Goal: Task Accomplishment & Management: Complete application form

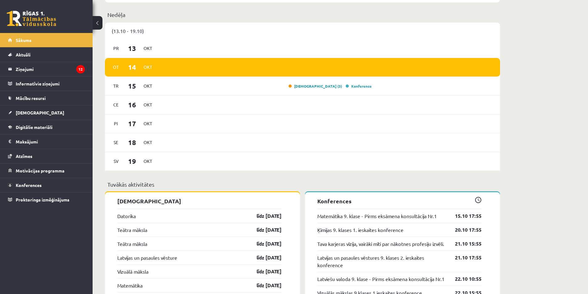
scroll to position [402, 0]
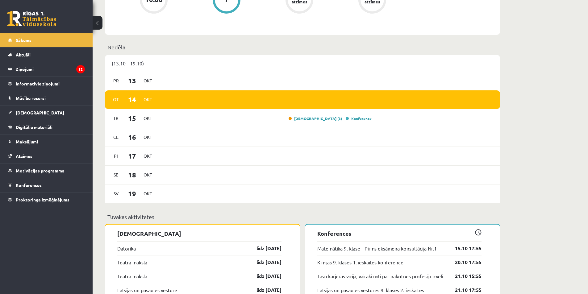
click at [129, 252] on link "Datorika" at bounding box center [126, 248] width 19 height 7
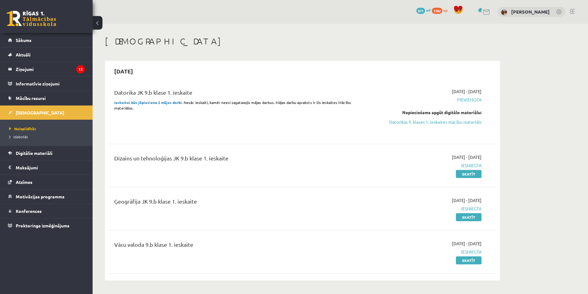
click at [462, 118] on div "Nepieciešams apgūt digitālo materiālu: Datorikas 9. klases 1. ieskaites mācību …" at bounding box center [423, 117] width 116 height 16
click at [459, 122] on link "Datorikas 9. klases 1. ieskaites mācību materiāls" at bounding box center [423, 122] width 116 height 6
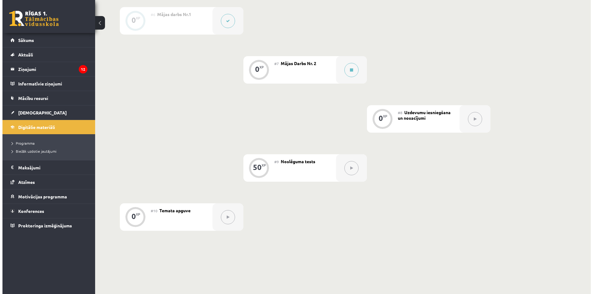
scroll to position [365, 0]
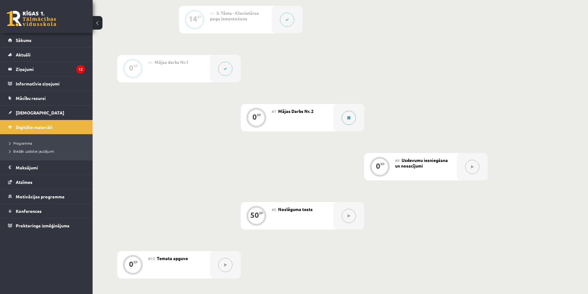
click at [335, 120] on div at bounding box center [349, 117] width 31 height 27
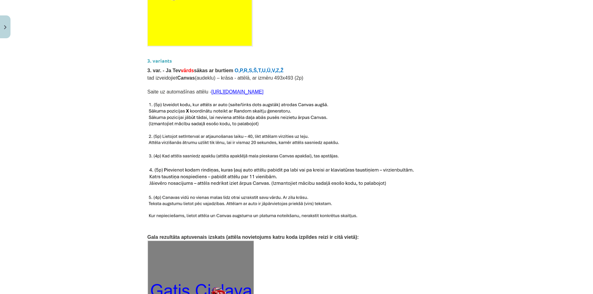
scroll to position [903, 0]
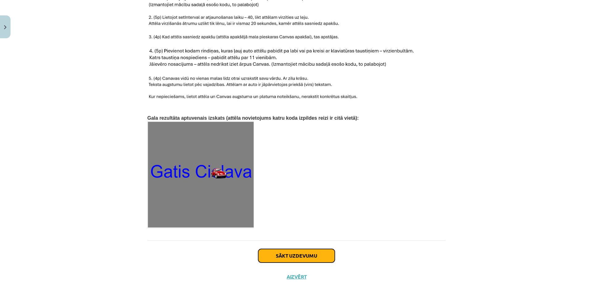
click at [322, 249] on button "Sākt uzdevumu" at bounding box center [296, 256] width 77 height 14
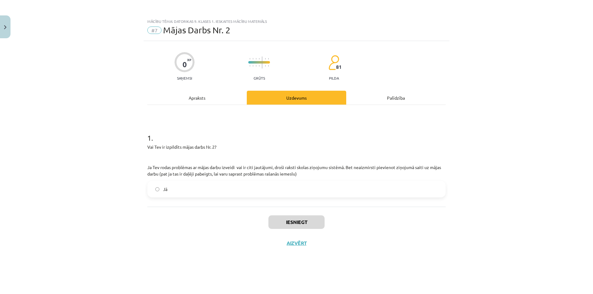
scroll to position [0, 0]
click at [307, 191] on label "Jā" at bounding box center [296, 189] width 297 height 15
click at [303, 220] on button "Iesniegt" at bounding box center [296, 223] width 56 height 14
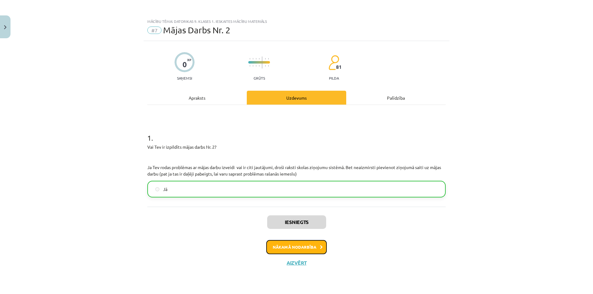
click at [294, 243] on button "Nākamā nodarbība" at bounding box center [296, 247] width 61 height 14
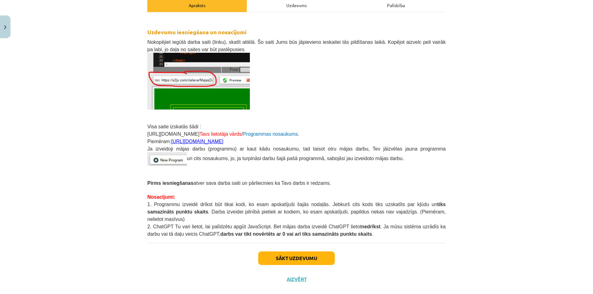
scroll to position [96, 0]
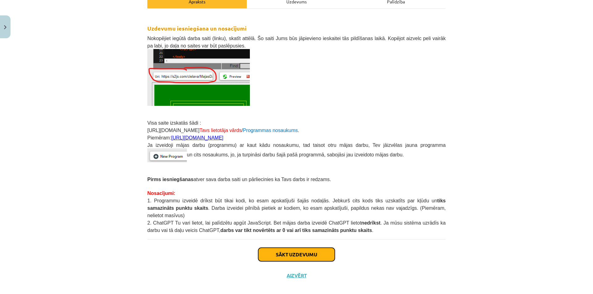
click at [303, 248] on button "Sākt uzdevumu" at bounding box center [296, 255] width 77 height 14
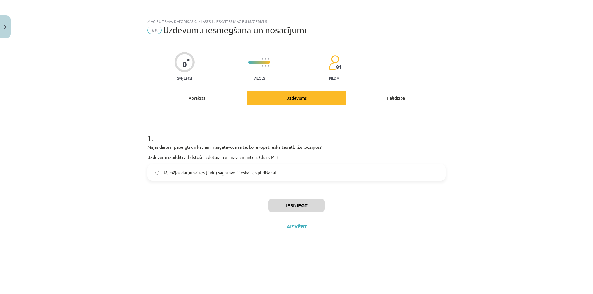
click at [266, 173] on span "Jā, mājas darbu saites (linki) sagatavoti ieskaites pildīšanai." at bounding box center [220, 173] width 114 height 6
click at [289, 204] on button "Iesniegt" at bounding box center [296, 206] width 56 height 14
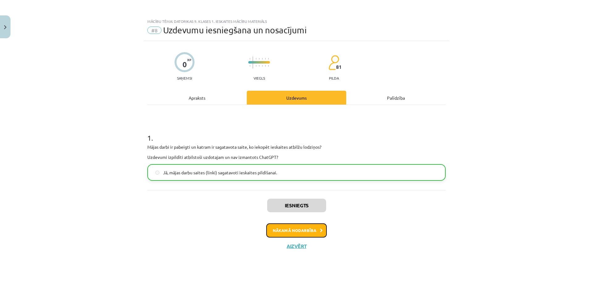
click at [303, 231] on button "Nākamā nodarbība" at bounding box center [296, 231] width 61 height 14
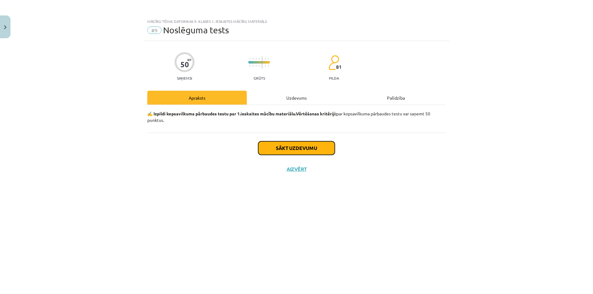
click at [290, 149] on button "Sākt uzdevumu" at bounding box center [296, 148] width 77 height 14
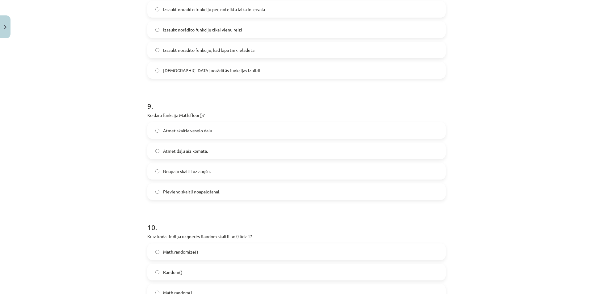
scroll to position [1129, 0]
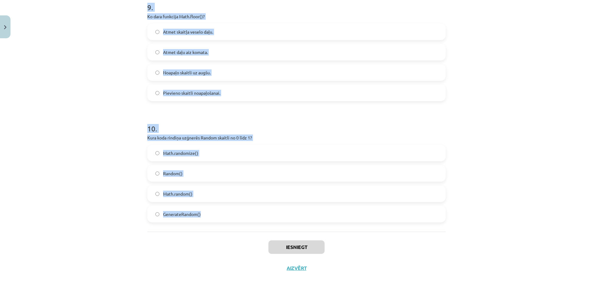
drag, startPoint x: 142, startPoint y: 84, endPoint x: 230, endPoint y: 217, distance: 158.9
copy form "Kura rindiņa definē mainīgo H JavaScript valodā? var H = 5; mainīgais H = 5; de…"
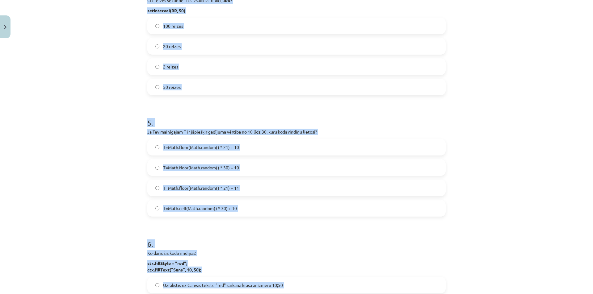
click at [50, 125] on div "Mācību tēma: Datorikas 9. klases 1. ieskaites mācību materiāls #9 Noslēguma tes…" at bounding box center [296, 147] width 593 height 294
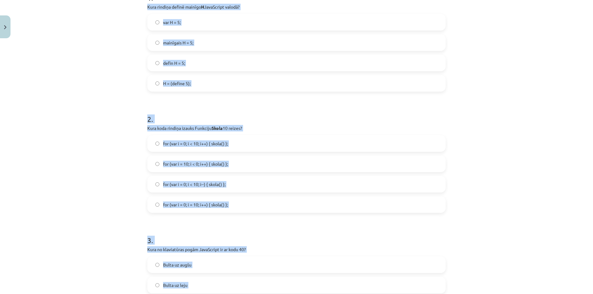
scroll to position [0, 0]
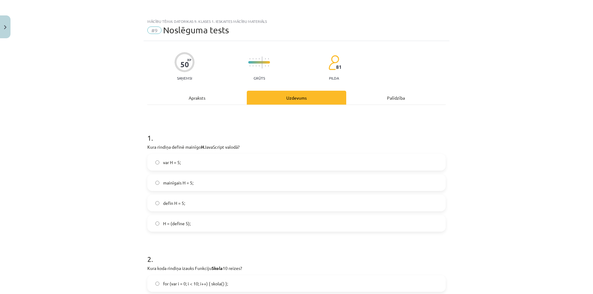
click at [120, 108] on div "Mācību tēma: Datorikas 9. klases 1. ieskaites mācību materiāls #9 Noslēguma tes…" at bounding box center [296, 147] width 593 height 294
click at [177, 160] on span "var H = 5;" at bounding box center [172, 162] width 18 height 6
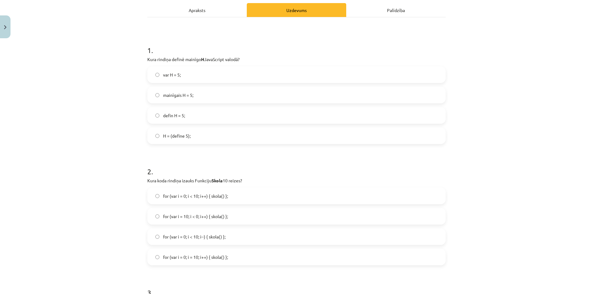
scroll to position [124, 0]
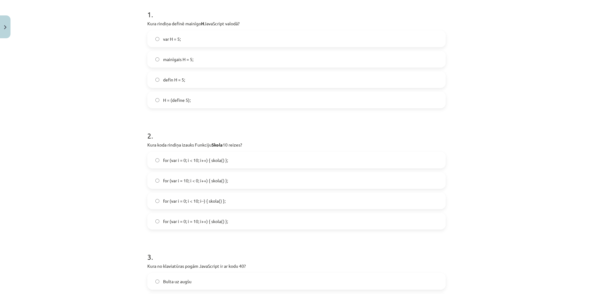
click at [191, 161] on span "for (var i = 0; i < 10; i++) { skola() };" at bounding box center [195, 160] width 65 height 6
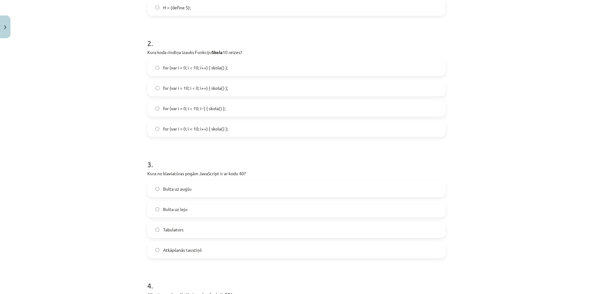
scroll to position [247, 0]
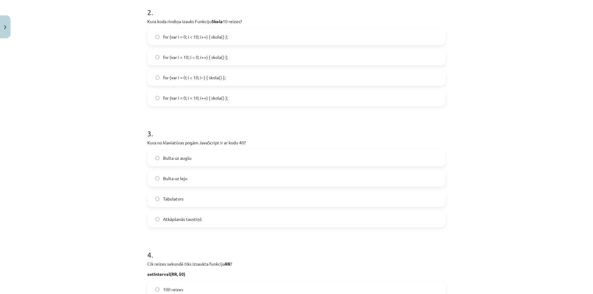
click at [228, 178] on label "Bulta uz leju" at bounding box center [296, 178] width 297 height 15
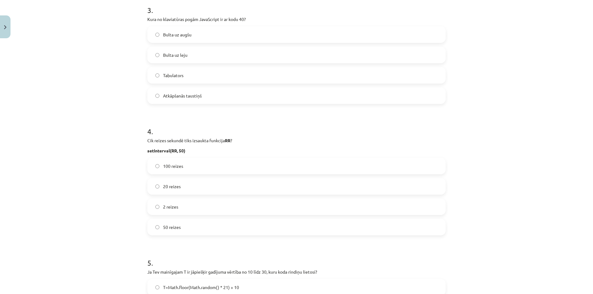
scroll to position [402, 0]
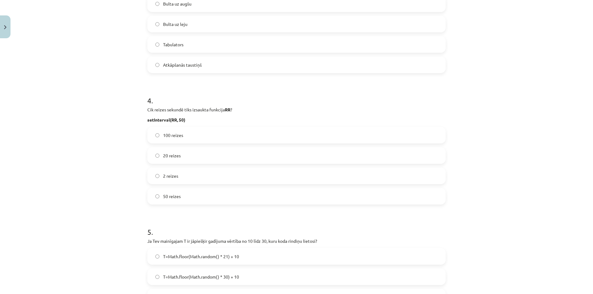
click at [180, 153] on label "20 reizes" at bounding box center [296, 155] width 297 height 15
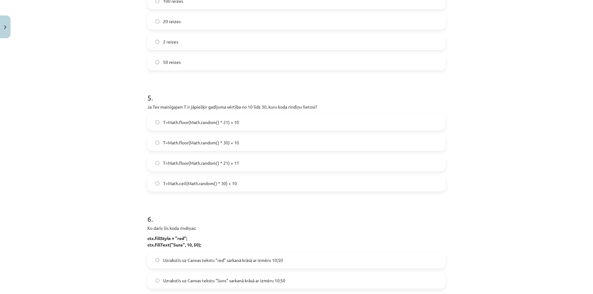
scroll to position [556, 0]
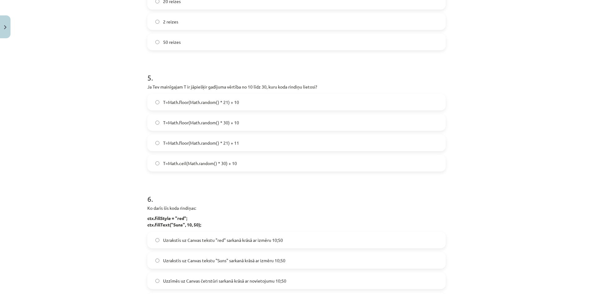
click at [243, 101] on label "T=Math.floor(Math.random() * 21) + 10" at bounding box center [296, 102] width 297 height 15
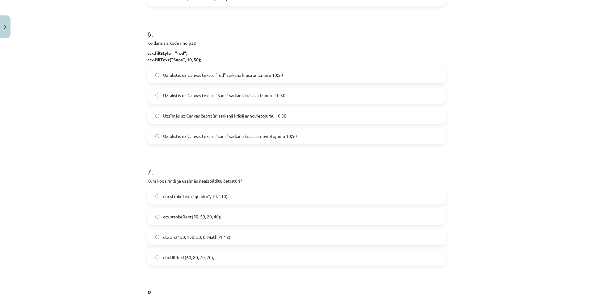
scroll to position [710, 0]
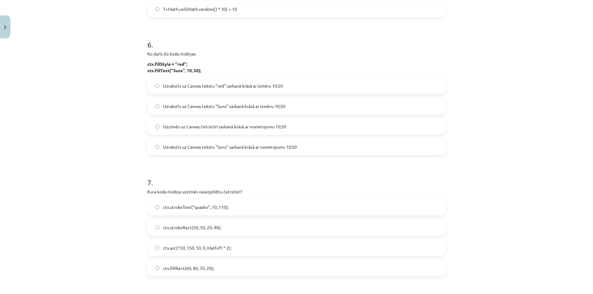
click at [305, 148] on label "Uzrakstīs uz Canvas tekstu "Suns" sarkanā krāsā ar novietojumu 10;50" at bounding box center [296, 146] width 297 height 15
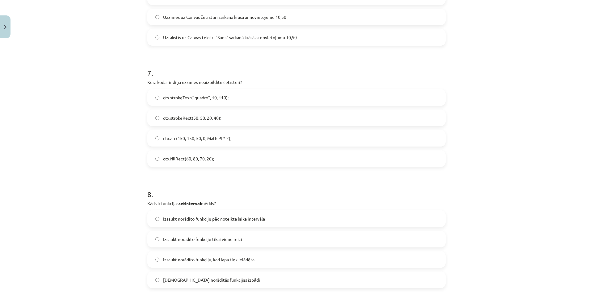
scroll to position [803, 0]
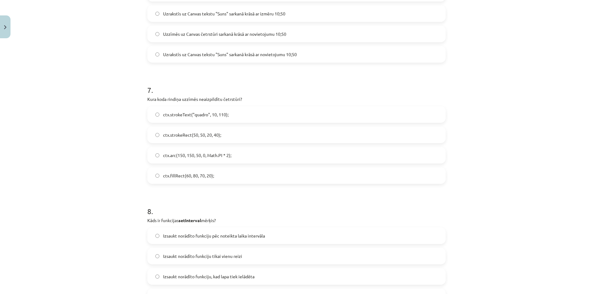
click at [238, 140] on label "ctx.strokeRect(50, 50, 20, 40);" at bounding box center [296, 134] width 297 height 15
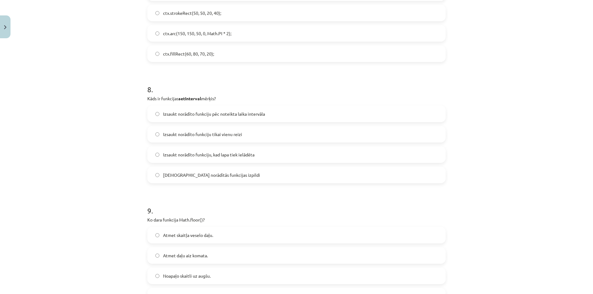
scroll to position [988, 0]
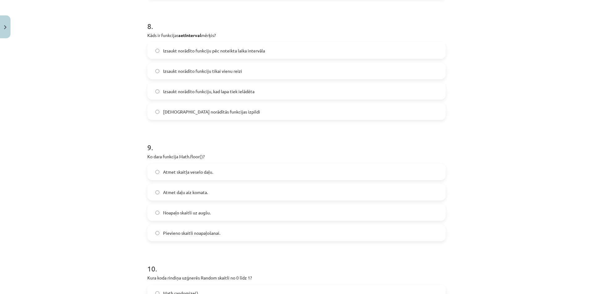
click at [231, 51] on span "Izsaukt norādīto funkciju pēc noteikta laika intervāla" at bounding box center [214, 51] width 102 height 6
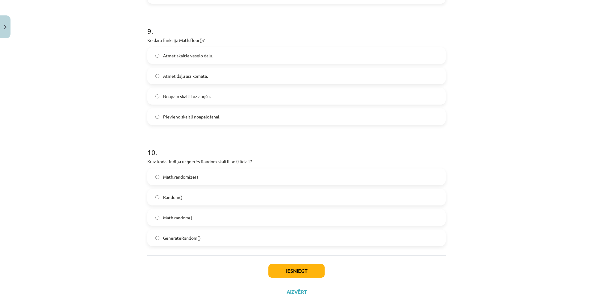
scroll to position [1112, 0]
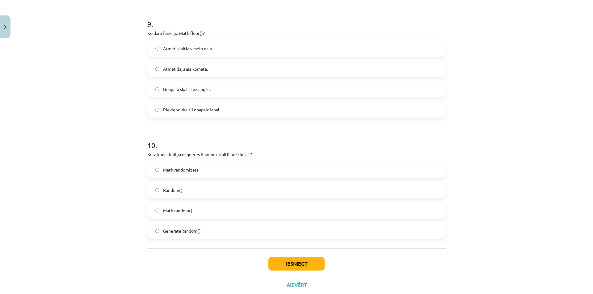
click at [214, 70] on label "Atmet daļu aiz komata." at bounding box center [296, 68] width 297 height 15
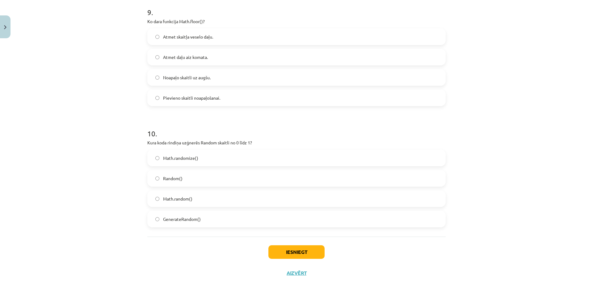
scroll to position [1129, 0]
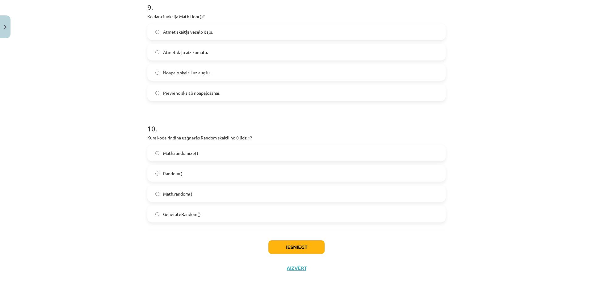
click at [206, 194] on label "Math.random()" at bounding box center [296, 193] width 297 height 15
click at [278, 251] on button "Iesniegt" at bounding box center [296, 248] width 56 height 14
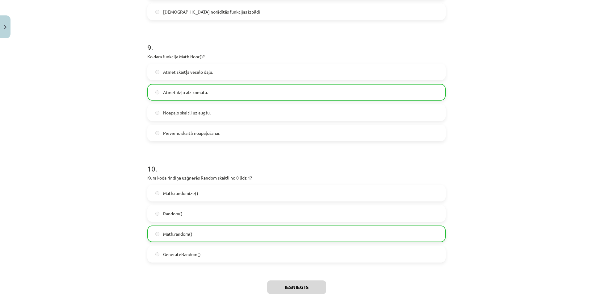
scroll to position [1148, 0]
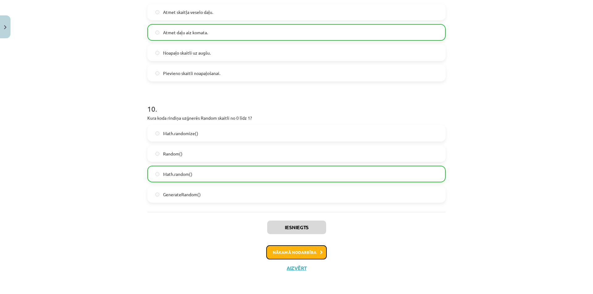
click at [296, 250] on button "Nākamā nodarbība" at bounding box center [296, 253] width 61 height 14
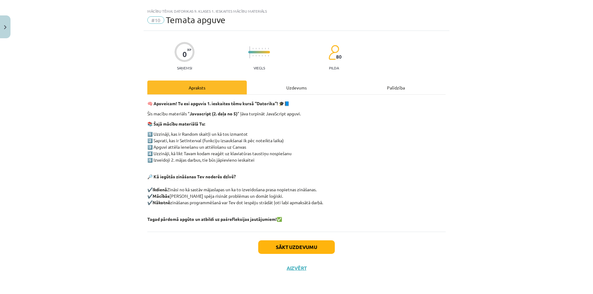
scroll to position [10, 0]
click at [305, 243] on button "Sākt uzdevumu" at bounding box center [296, 248] width 77 height 14
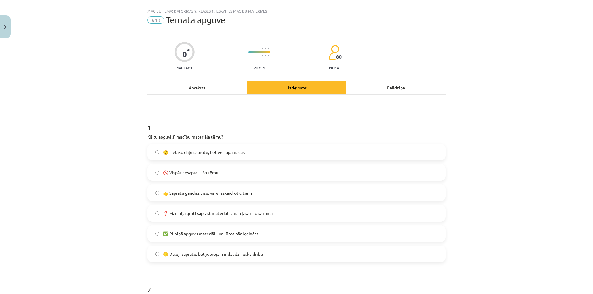
click at [233, 216] on span "❓ Man bija grūti saprast materiālu, man jāsāk no sākuma" at bounding box center [218, 213] width 110 height 6
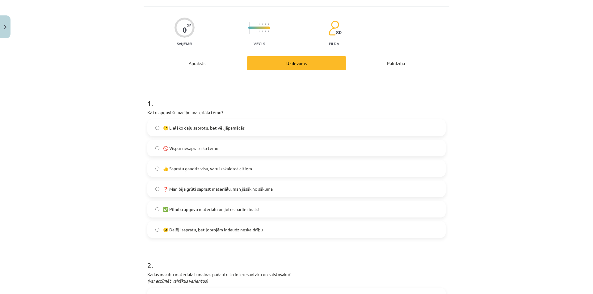
scroll to position [72, 0]
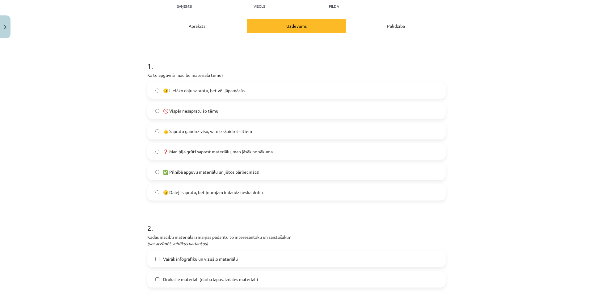
click at [206, 192] on span "😐 Dalēji sapratu, bet joprojām ir daudz neskaidrību" at bounding box center [213, 192] width 100 height 6
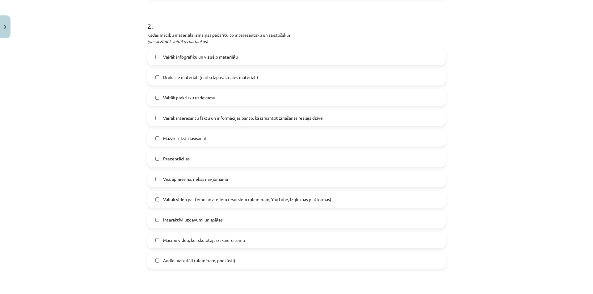
scroll to position [288, 0]
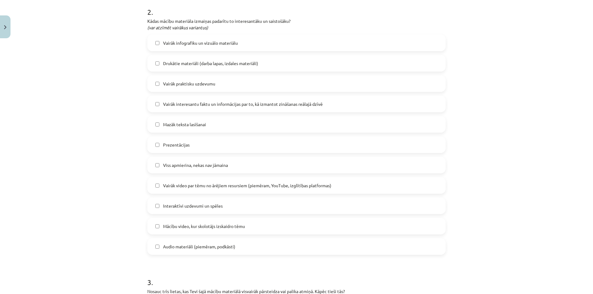
click at [207, 139] on label "Prezentācijas" at bounding box center [296, 144] width 297 height 15
click at [217, 79] on label "Vairāk praktisku uzdevumu" at bounding box center [296, 83] width 297 height 15
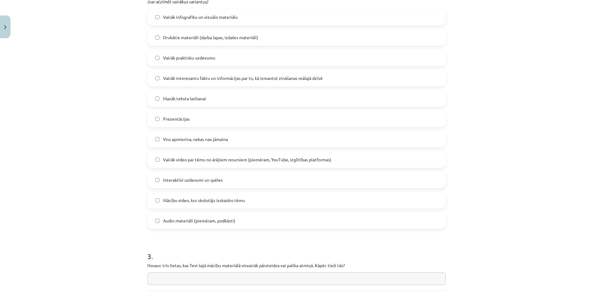
scroll to position [373, 0]
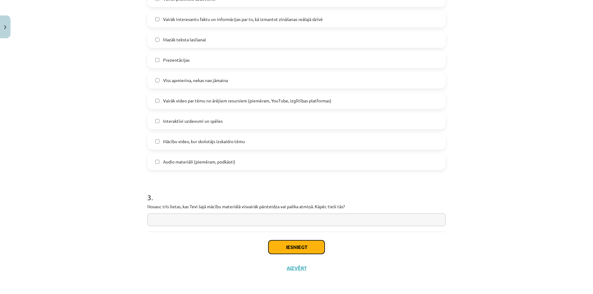
click at [298, 245] on button "Iesniegt" at bounding box center [296, 248] width 56 height 14
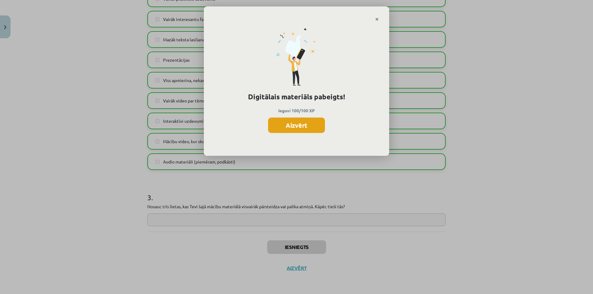
click at [308, 129] on button "Aizvērt" at bounding box center [296, 125] width 57 height 15
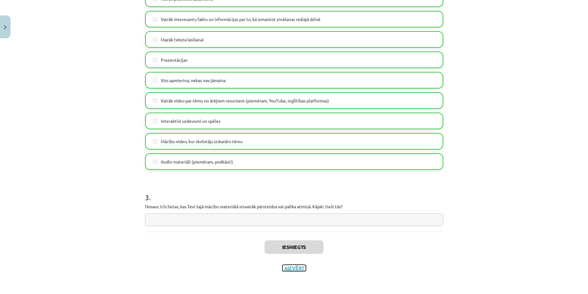
click at [297, 271] on button "Aizvērt" at bounding box center [294, 268] width 23 height 6
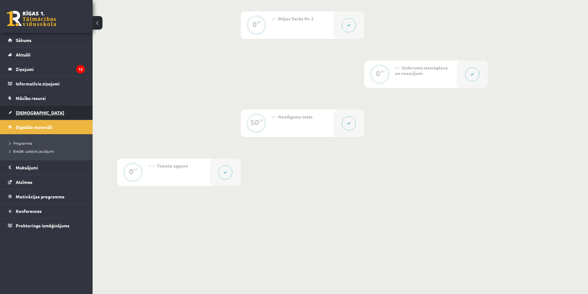
click at [29, 109] on link "[DEMOGRAPHIC_DATA]" at bounding box center [46, 113] width 77 height 14
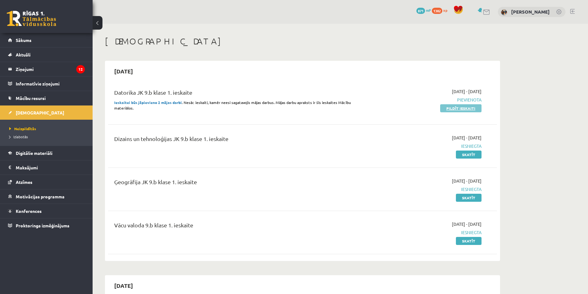
click at [461, 106] on link "Pildīt ieskaiti" at bounding box center [460, 108] width 41 height 8
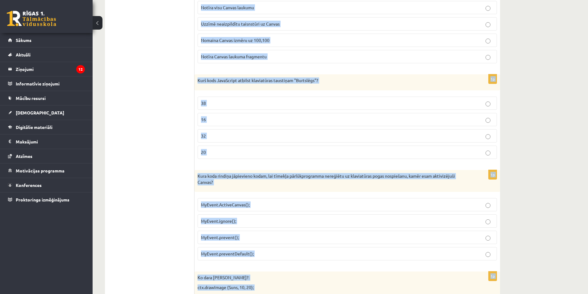
scroll to position [463, 0]
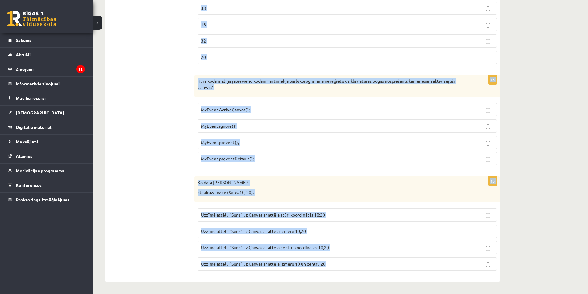
drag, startPoint x: 198, startPoint y: 131, endPoint x: 331, endPoint y: 269, distance: 191.8
copy form "Ko norāda skaitlis 100 šajā koda rindiņā?: setInterval ( Zīmēt, 100); Cik lielu…"
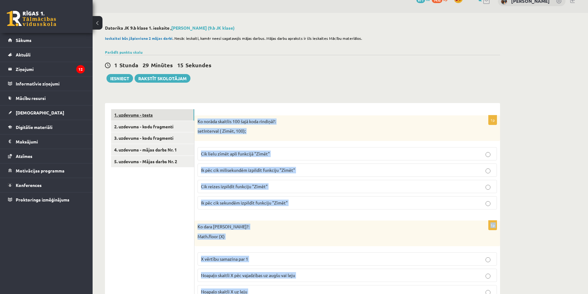
scroll to position [0, 0]
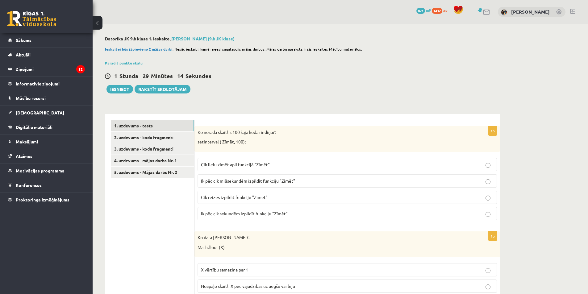
click at [242, 182] on span "Ik pēc cik milisekundēm izpildīt funkciju "Zīmēt"" at bounding box center [248, 181] width 94 height 6
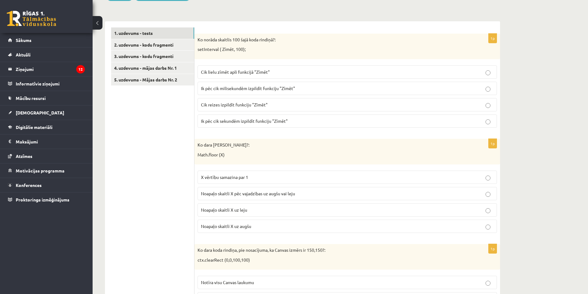
scroll to position [154, 0]
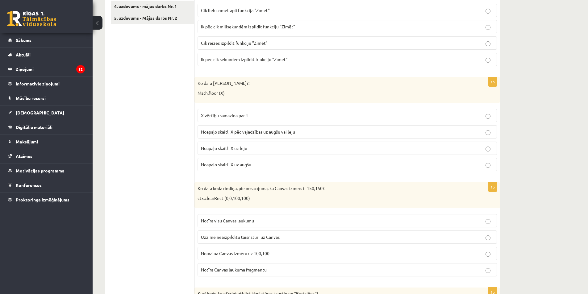
click at [242, 149] on span "Noapaļo skaitli X uz leju" at bounding box center [224, 148] width 46 height 6
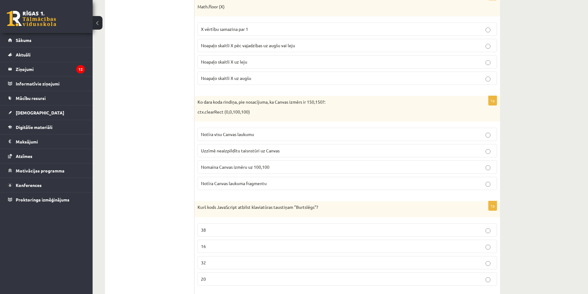
scroll to position [247, 0]
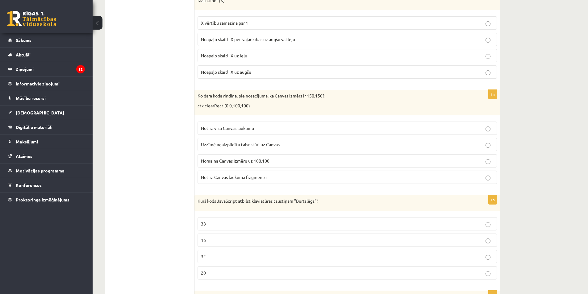
click at [236, 175] on p "Notīra Canvas laukuma fragmentu" at bounding box center [347, 177] width 293 height 6
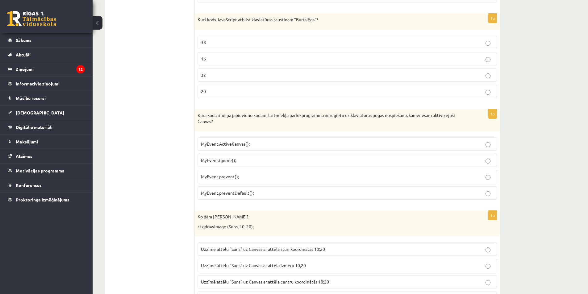
scroll to position [432, 0]
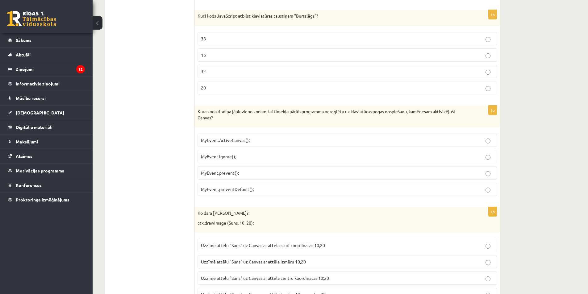
click at [259, 89] on p "20" at bounding box center [347, 88] width 293 height 6
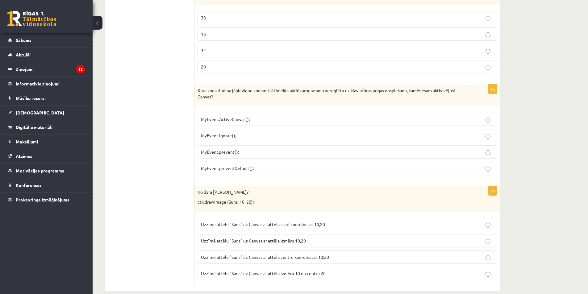
scroll to position [463, 0]
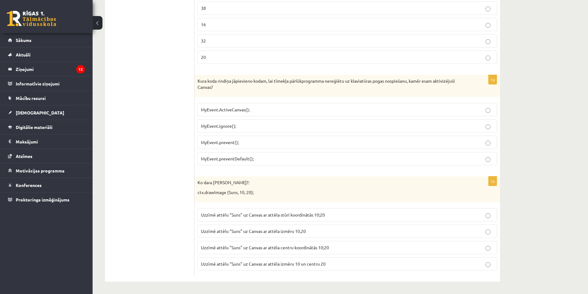
click at [257, 159] on p "MyEvent.preventDefault();" at bounding box center [347, 159] width 293 height 6
click at [315, 217] on span "Uzzīmē attēlu "Suns" uz Canvas ar attēla stūri koordinātās 10;20" at bounding box center [263, 215] width 124 height 6
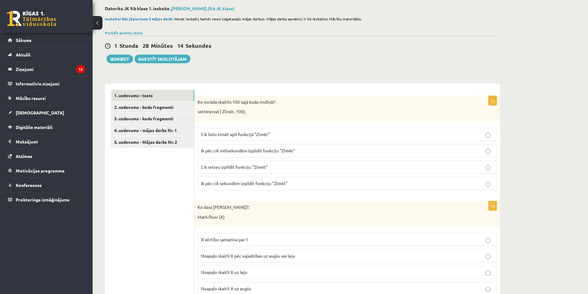
scroll to position [0, 0]
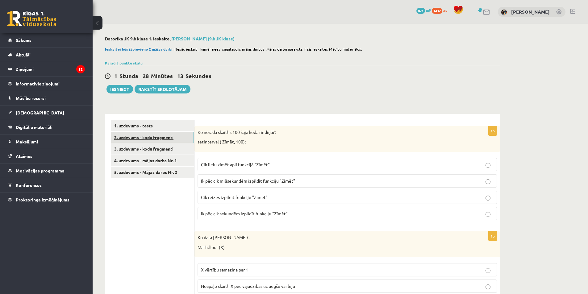
click at [136, 140] on link "2. uzdevums - kodu fragmenti" at bounding box center [152, 137] width 83 height 11
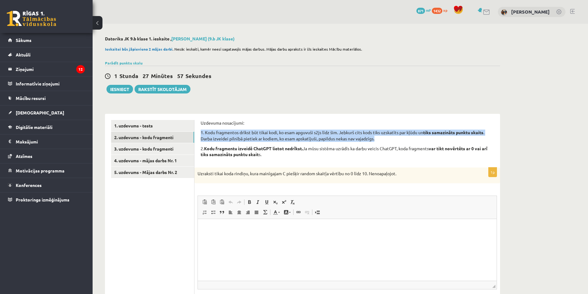
drag, startPoint x: 200, startPoint y: 133, endPoint x: 376, endPoint y: 141, distance: 175.7
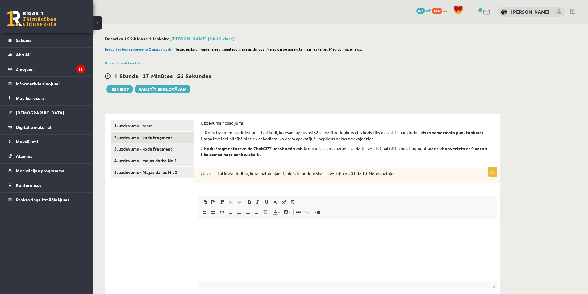
click at [349, 153] on p "2. Kodu fragmentu izveidē ChatGPT lietot nedrīkst. Ja mūsu sistēma uzrādīs ka d…" at bounding box center [347, 152] width 293 height 12
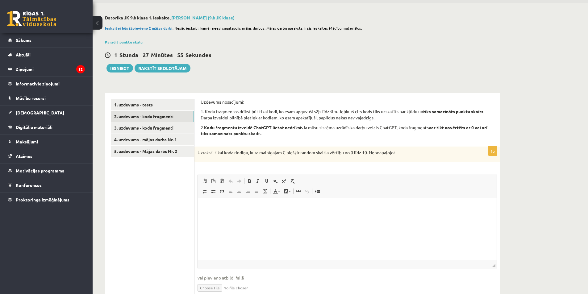
scroll to position [31, 0]
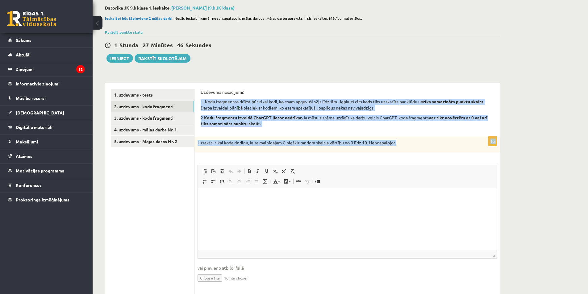
drag, startPoint x: 401, startPoint y: 145, endPoint x: 200, endPoint y: 97, distance: 206.0
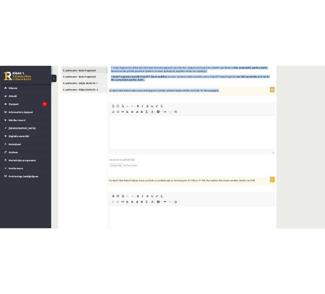
scroll to position [45, 0]
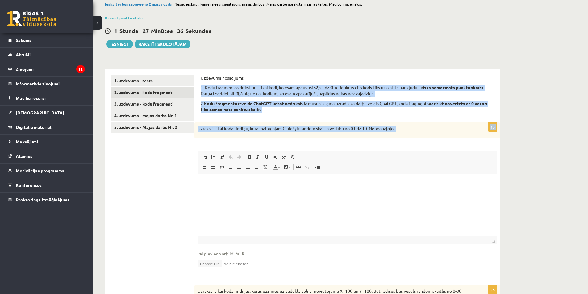
copy form "1. Kodu fragmentos drīkst būt tikai kodi, ko esam apguvuši s2js līdz šim. Jebku…"
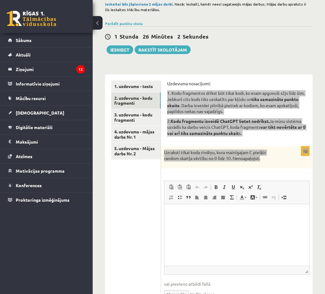
click at [190, 222] on html at bounding box center [236, 213] width 145 height 19
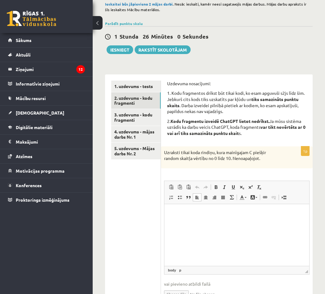
click at [207, 170] on div "1p Uzraksti tikai koda rindiņu, kura mainīgajam C piešķir random skaitļa vērtīb…" at bounding box center [237, 227] width 152 height 163
click at [206, 223] on html at bounding box center [236, 213] width 145 height 19
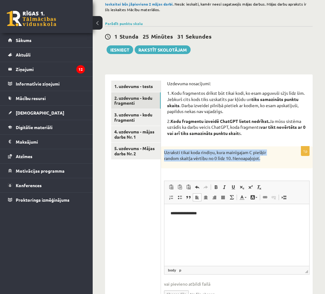
drag, startPoint x: 165, startPoint y: 151, endPoint x: 263, endPoint y: 159, distance: 98.5
click at [263, 159] on p "Uzraksti tikai koda rindiņu, kura mainīgajam C piešķir random skaitļa vērtību n…" at bounding box center [221, 156] width 115 height 12
copy p "Uzraksti tikai koda rindiņu, kura mainīgajam C piešķir random skaitļa vērtību n…"
click at [206, 213] on p "**********" at bounding box center [236, 213] width 132 height 6
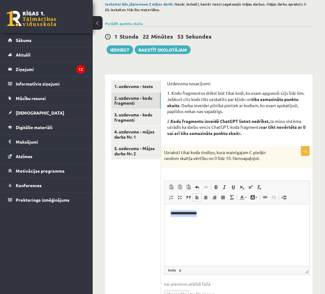
drag, startPoint x: 207, startPoint y: 212, endPoint x: 323, endPoint y: 419, distance: 238.0
click at [164, 215] on html "**********" at bounding box center [236, 213] width 145 height 19
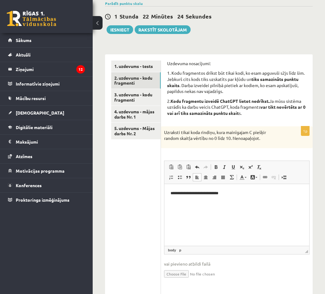
scroll to position [76, 0]
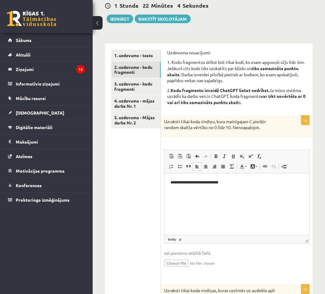
click at [224, 183] on p "**********" at bounding box center [236, 182] width 132 height 6
drag, startPoint x: 184, startPoint y: 184, endPoint x: 187, endPoint y: 184, distance: 3.2
click at [184, 184] on p "**********" at bounding box center [236, 182] width 132 height 6
click at [186, 183] on p "**********" at bounding box center [236, 182] width 132 height 6
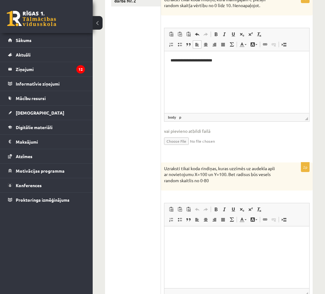
scroll to position [200, 0]
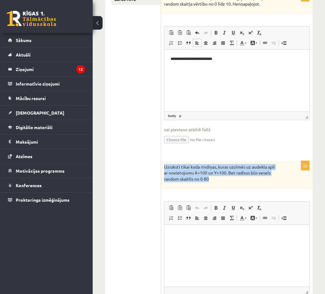
drag, startPoint x: 164, startPoint y: 165, endPoint x: 222, endPoint y: 178, distance: 59.0
click at [222, 178] on p "Uzraksti tikai koda rindiņas, kuras uzzīmēs uz audekla apli ar novietojumu X=10…" at bounding box center [221, 173] width 115 height 18
click at [230, 179] on p "Uzraksti tikai koda rindiņas, kuras uzzīmēs uz audekla apli ar novietojumu X=10…" at bounding box center [221, 173] width 115 height 18
drag, startPoint x: 212, startPoint y: 181, endPoint x: 162, endPoint y: 165, distance: 52.3
click at [162, 165] on div "Uzraksti tikai koda rindiņas, kuras uzzīmēs uz audekla apli ar novietojumu X=10…" at bounding box center [237, 175] width 152 height 28
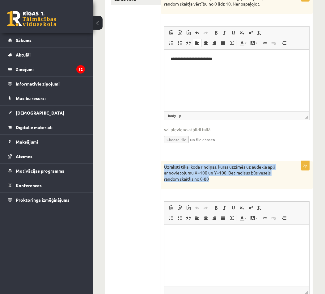
copy p "Uzraksti tikai koda rindiņas, kuras uzzīmēs uz audekla apli ar novietojumu X=10…"
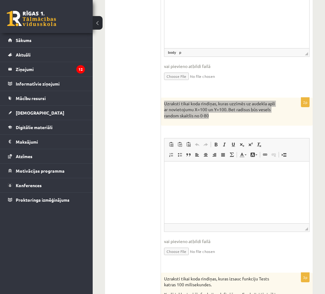
scroll to position [278, 0]
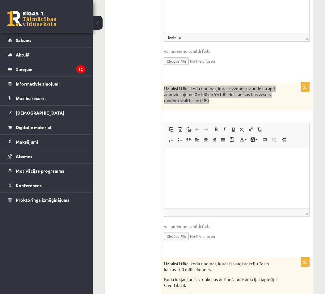
click at [210, 165] on html at bounding box center [236, 155] width 145 height 19
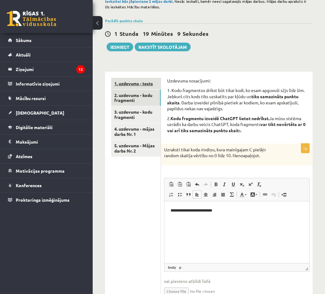
scroll to position [0, 0]
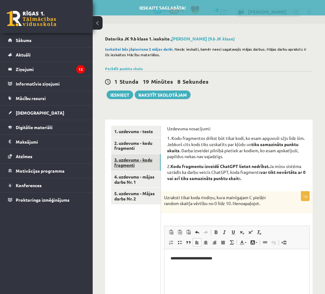
click at [134, 162] on link "3. uzdevums - kodu fragmenti" at bounding box center [135, 162] width 49 height 17
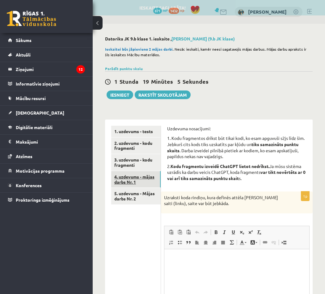
click at [141, 180] on link "4. uzdevums - mājas darbs Nr. 1" at bounding box center [135, 179] width 49 height 17
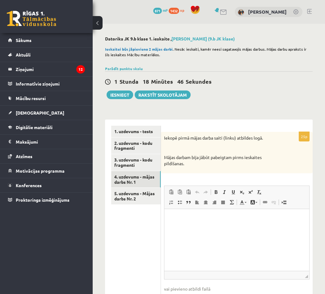
click at [202, 220] on p "Bagātinātā teksta redaktors, wiswyg-editor-user-answer-47433818994700" at bounding box center [237, 218] width 133 height 6
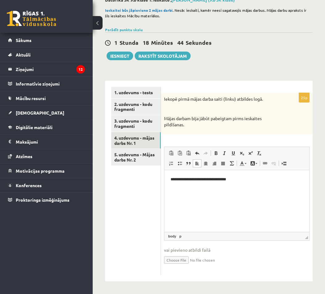
scroll to position [39, 0]
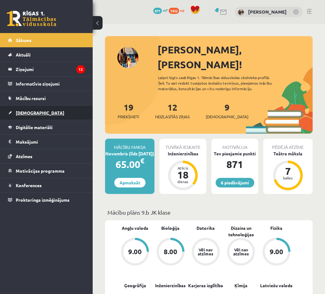
click at [28, 112] on span "[DEMOGRAPHIC_DATA]" at bounding box center [40, 113] width 48 height 6
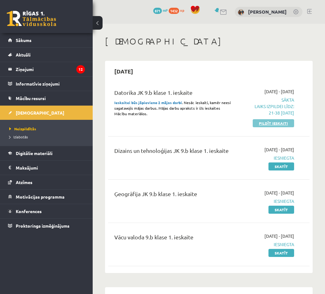
click at [279, 122] on link "Pildīt ieskaiti" at bounding box center [273, 123] width 41 height 8
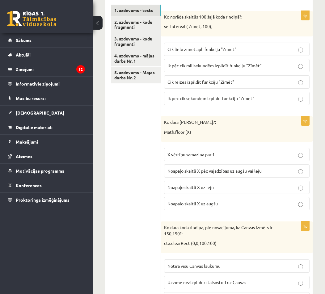
scroll to position [124, 0]
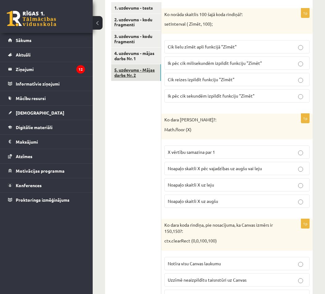
click at [129, 70] on link "5. uzdevums - Mājas darbs Nr. 2" at bounding box center [136, 72] width 50 height 17
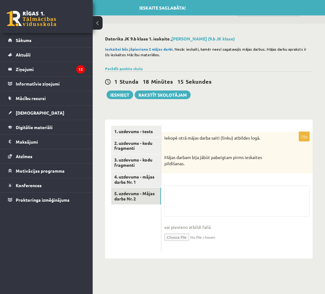
scroll to position [0, 0]
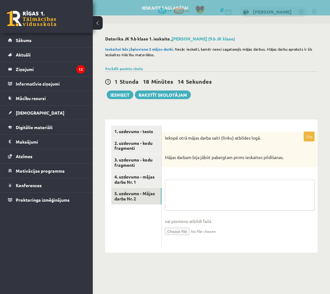
click at [198, 189] on textarea at bounding box center [240, 195] width 150 height 31
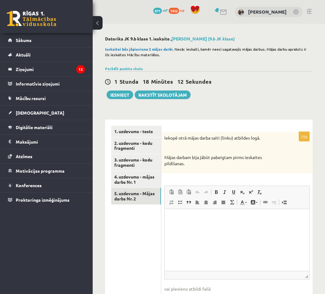
click at [195, 218] on p "Bagātinātā teksta redaktors, wiswyg-editor-user-answer-47433812499640" at bounding box center [237, 218] width 132 height 6
click at [194, 218] on p "**********" at bounding box center [237, 218] width 132 height 6
drag, startPoint x: 239, startPoint y: 218, endPoint x: 162, endPoint y: 217, distance: 76.3
click at [164, 217] on html "**********" at bounding box center [236, 218] width 145 height 19
copy p "**********"
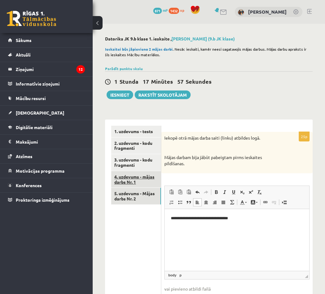
click at [124, 179] on link "4. uzdevums - mājas darbs Nr. 1" at bounding box center [136, 179] width 50 height 17
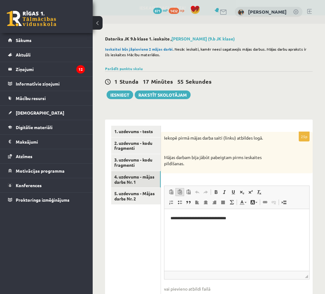
drag, startPoint x: 257, startPoint y: 193, endPoint x: 180, endPoint y: 196, distance: 76.3
click at [180, 196] on fieldset "**********" at bounding box center [236, 248] width 145 height 125
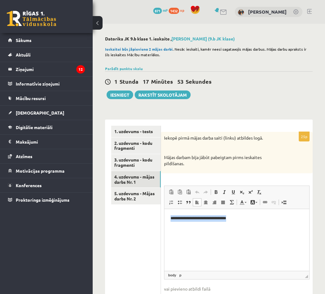
drag, startPoint x: 241, startPoint y: 219, endPoint x: 169, endPoint y: 220, distance: 72.3
click at [169, 220] on html "**********" at bounding box center [236, 218] width 145 height 19
copy p "**********"
click at [141, 161] on link "3. uzdevums - kodu fragmenti" at bounding box center [135, 162] width 49 height 17
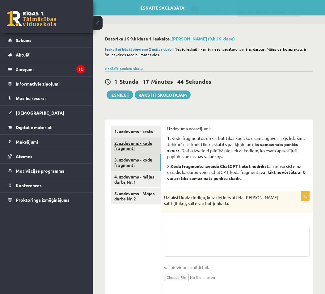
click at [138, 145] on link "2. uzdevums - kodu fragmenti" at bounding box center [135, 145] width 49 height 17
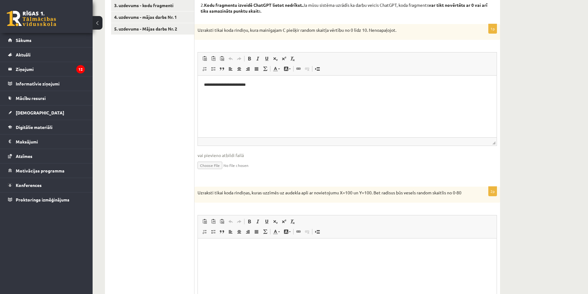
scroll to position [154, 0]
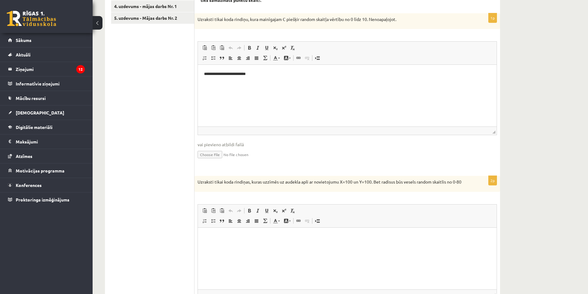
click at [229, 242] on html at bounding box center [347, 237] width 299 height 19
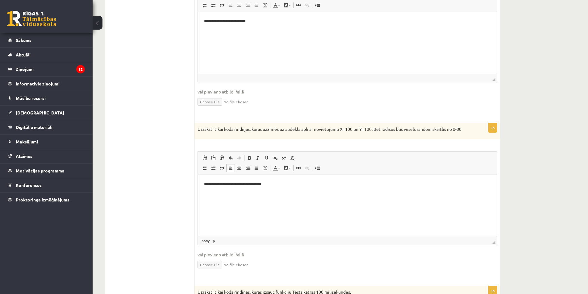
scroll to position [247, 0]
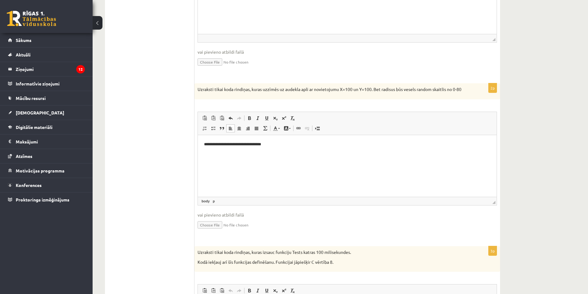
click at [274, 145] on p "**********" at bounding box center [347, 144] width 287 height 6
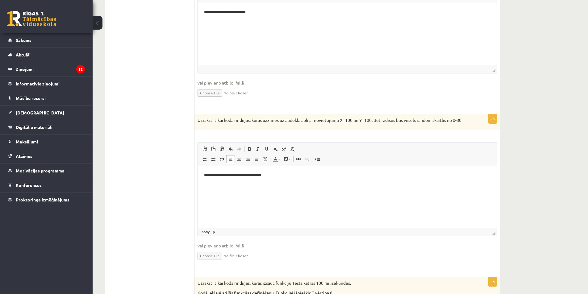
scroll to position [385, 0]
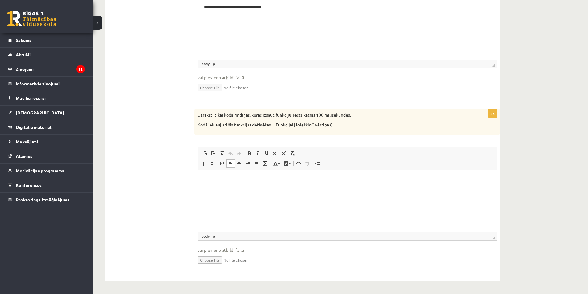
click at [225, 175] on html at bounding box center [347, 180] width 299 height 19
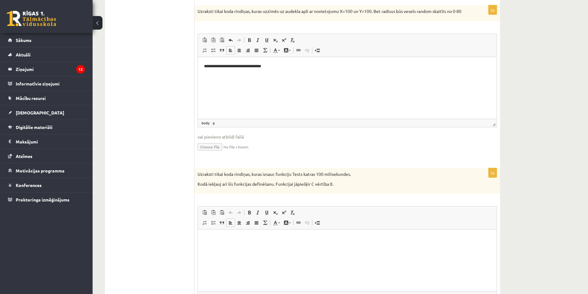
scroll to position [261, 0]
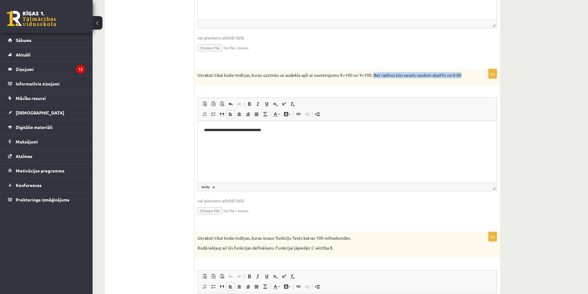
drag, startPoint x: 464, startPoint y: 73, endPoint x: 374, endPoint y: 76, distance: 89.9
click at [325, 76] on p "Uzraksti tikai koda rindiņas, kuras uzzīmēs uz audekla apli ar novietojumu X=10…" at bounding box center [332, 75] width 269 height 6
copy p "Bet radisus būs vesels random skaitlis no 0-80"
click at [288, 134] on html "**********" at bounding box center [347, 130] width 299 height 19
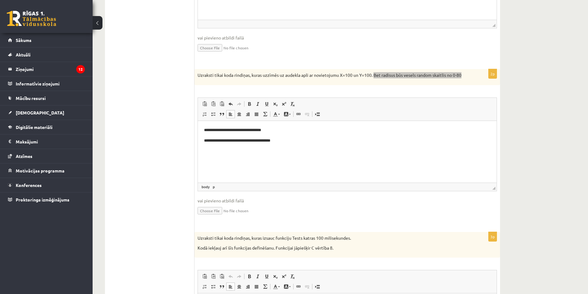
click at [278, 142] on p "**********" at bounding box center [347, 140] width 287 height 6
click at [285, 150] on html "**********" at bounding box center [347, 135] width 299 height 29
click at [278, 143] on p "**********" at bounding box center [347, 140] width 287 height 6
click at [280, 150] on html "**********" at bounding box center [347, 135] width 299 height 29
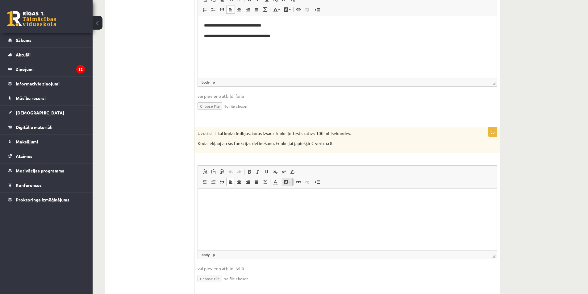
scroll to position [385, 0]
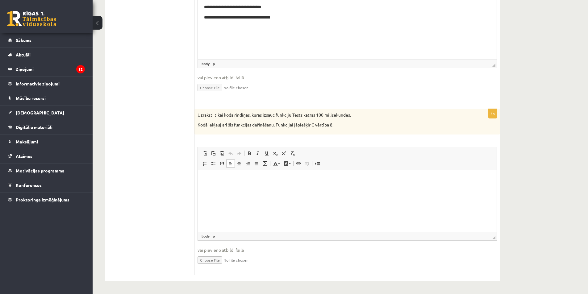
click at [256, 189] on html at bounding box center [347, 180] width 299 height 19
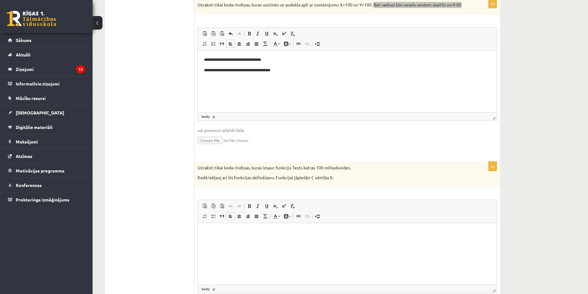
scroll to position [261, 0]
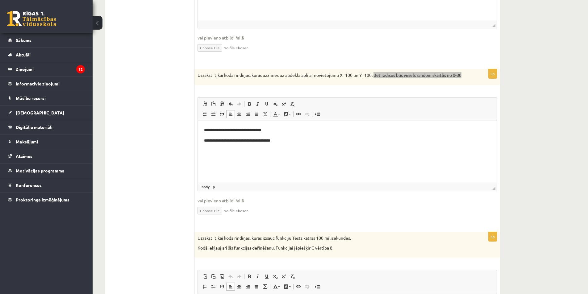
click at [278, 141] on p "**********" at bounding box center [347, 140] width 287 height 6
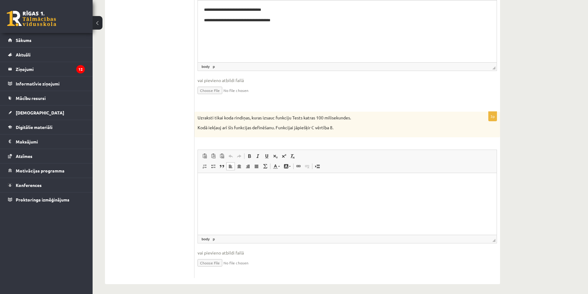
scroll to position [385, 0]
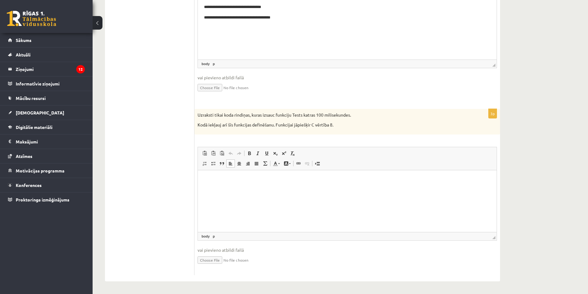
click at [251, 179] on p "Bagātinātā teksta redaktors, wiswyg-editor-user-answer-47433907752240" at bounding box center [347, 180] width 287 height 6
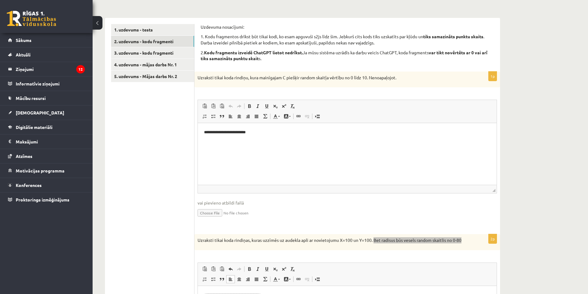
scroll to position [107, 0]
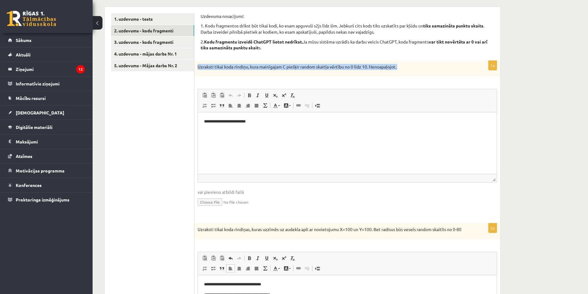
drag, startPoint x: 198, startPoint y: 67, endPoint x: 415, endPoint y: 83, distance: 217.8
click at [325, 84] on div "**********" at bounding box center [348, 139] width 306 height 157
copy div "**********"
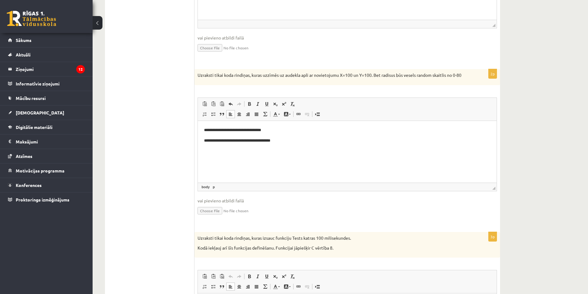
scroll to position [385, 0]
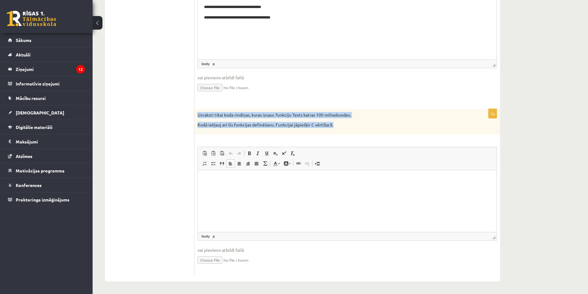
drag, startPoint x: 198, startPoint y: 115, endPoint x: 335, endPoint y: 124, distance: 137.1
click at [325, 124] on div "Uzraksti tikai koda rindiņas, kuras izsauc funkciju Tests katras 100 milisekund…" at bounding box center [348, 122] width 306 height 26
copy div "Uzraksti tikai koda rindiņas, kuras izsauc funkciju Tests katras 100 milisekund…"
click at [325, 123] on p "Kodā iekļauj arī šīs funkcijas definēšanu. Funkcijai jāpiešķir C vērtība 8." at bounding box center [332, 125] width 269 height 6
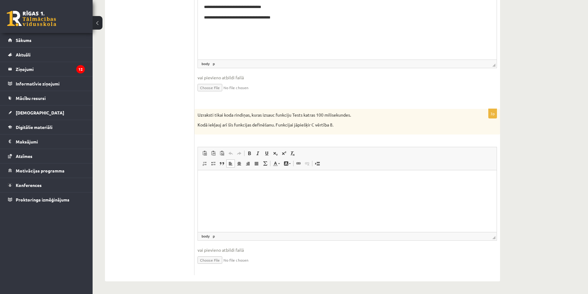
click at [245, 180] on p "Bagātinātā teksta redaktors, wiswyg-editor-user-answer-47433907752240" at bounding box center [347, 180] width 287 height 6
paste body "Bagātinātā teksta redaktors, wiswyg-editor-user-answer-47433907752240"
click at [243, 179] on p "**********" at bounding box center [347, 180] width 287 height 6
click at [255, 182] on p "**********" at bounding box center [347, 180] width 287 height 6
drag, startPoint x: 197, startPoint y: 123, endPoint x: 348, endPoint y: 126, distance: 150.5
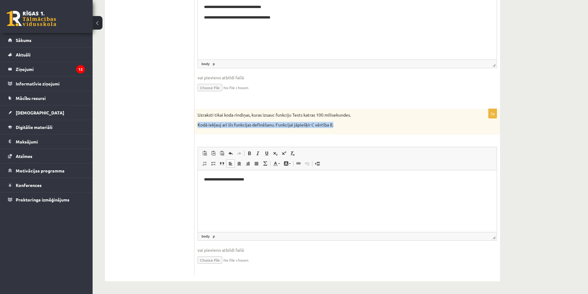
click at [325, 126] on div "Uzraksti tikai koda rindiņas, kuras izsauc funkciju Tests katras 100 milisekund…" at bounding box center [348, 122] width 306 height 26
copy p "Kodā iekļauj arī šīs funkcijas definēšanu. Funkcijai jāpiešķir C vērtība 8."
click at [225, 189] on p "Bagātinātā teksta redaktors, wiswyg-editor-user-answer-47433907752240" at bounding box center [347, 190] width 287 height 6
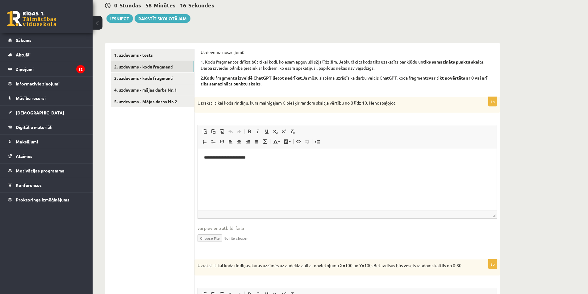
scroll to position [0, 0]
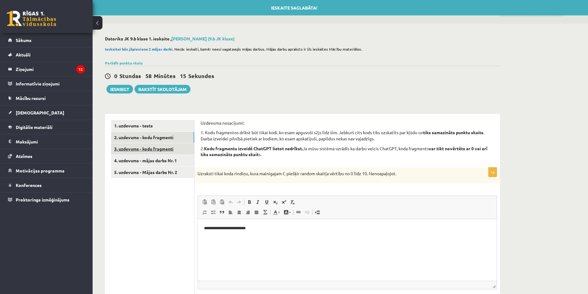
click at [151, 150] on link "3. uzdevums - kodu fragmenti" at bounding box center [152, 148] width 83 height 11
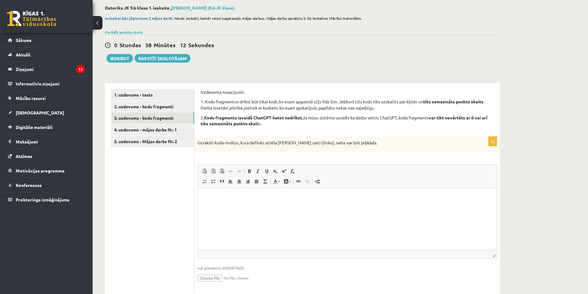
scroll to position [93, 0]
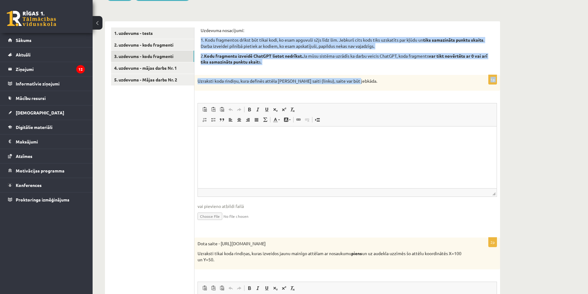
drag, startPoint x: 201, startPoint y: 39, endPoint x: 363, endPoint y: 78, distance: 166.5
copy form "1. Kodu fragmentos drīkst būt tikai kodi, ko esam apguvuši s2js līdz šim. Jebku…"
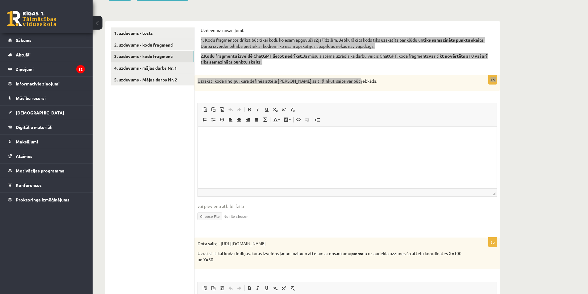
click at [225, 141] on html at bounding box center [347, 136] width 299 height 19
click at [252, 145] on html at bounding box center [347, 136] width 299 height 19
click at [246, 145] on html at bounding box center [347, 136] width 299 height 19
click at [268, 145] on html "**********" at bounding box center [347, 136] width 299 height 19
drag, startPoint x: 303, startPoint y: 137, endPoint x: 172, endPoint y: 141, distance: 130.7
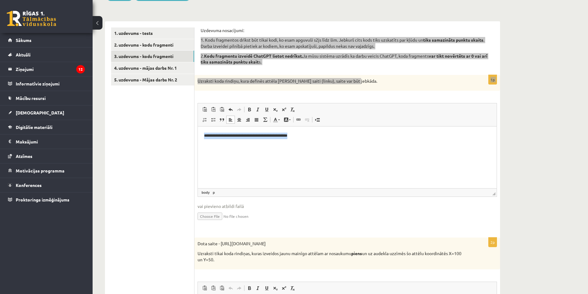
click at [198, 141] on html "**********" at bounding box center [347, 136] width 299 height 19
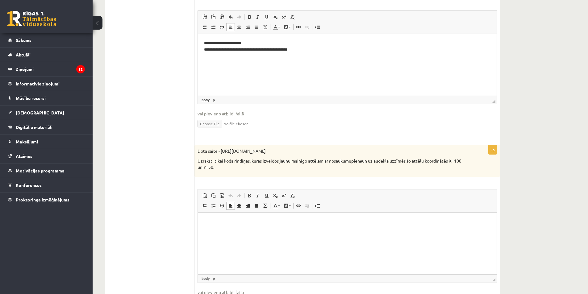
drag, startPoint x: 233, startPoint y: 231, endPoint x: 429, endPoint y: 415, distance: 269.0
click at [233, 231] on html at bounding box center [347, 222] width 299 height 19
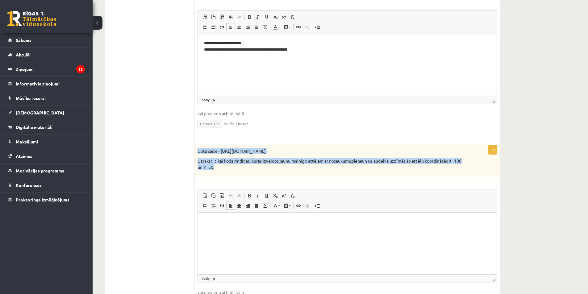
drag, startPoint x: 198, startPoint y: 151, endPoint x: 240, endPoint y: 171, distance: 46.6
click at [240, 171] on div "Dota saite - https://clipart4school.com/wp-content/uploads/2018/03/free-milk-cl…" at bounding box center [348, 161] width 306 height 32
copy div "Dota saite - https://clipart4school.com/wp-content/uploads/2018/03/free-milk-cl…"
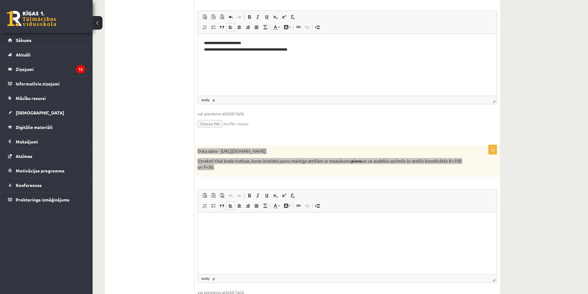
click at [286, 232] on html at bounding box center [347, 222] width 299 height 19
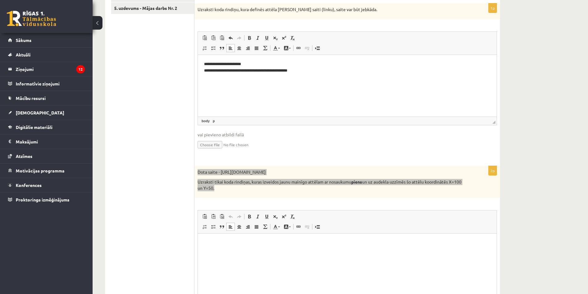
scroll to position [124, 0]
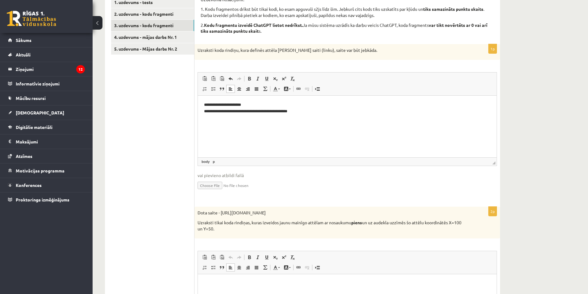
click at [287, 194] on fieldset "**********" at bounding box center [348, 134] width 300 height 125
drag, startPoint x: 221, startPoint y: 213, endPoint x: 390, endPoint y: 205, distance: 168.9
click at [325, 205] on form "**********" at bounding box center [347, 273] width 293 height 552
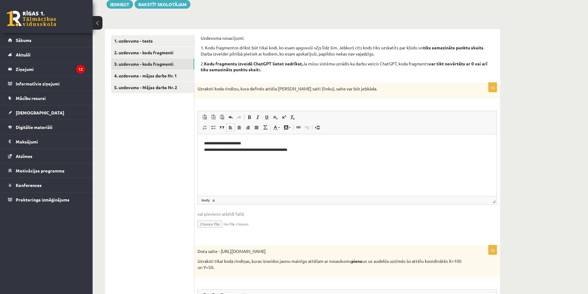
scroll to position [62, 0]
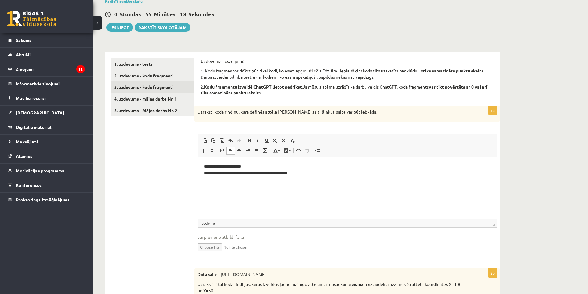
click at [325, 183] on html "**********" at bounding box center [347, 170] width 299 height 25
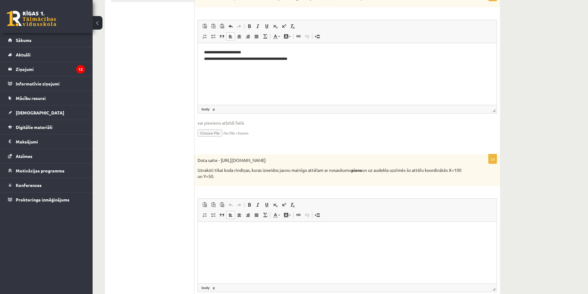
scroll to position [185, 0]
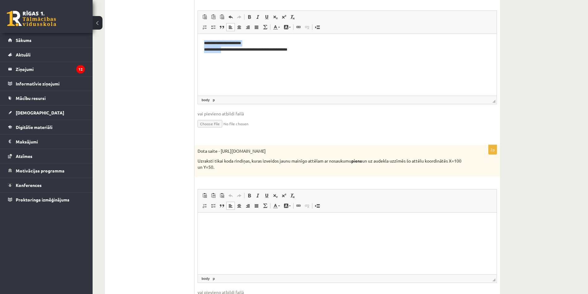
drag, startPoint x: 203, startPoint y: 42, endPoint x: 226, endPoint y: 49, distance: 24.0
click at [226, 49] on html "**********" at bounding box center [347, 46] width 299 height 25
copy p "**********"
click at [226, 223] on p "Bagātinātā teksta redaktors, wiswyg-editor-user-answer-47434015856700" at bounding box center [347, 222] width 287 height 6
drag, startPoint x: 220, startPoint y: 151, endPoint x: 249, endPoint y: 154, distance: 28.6
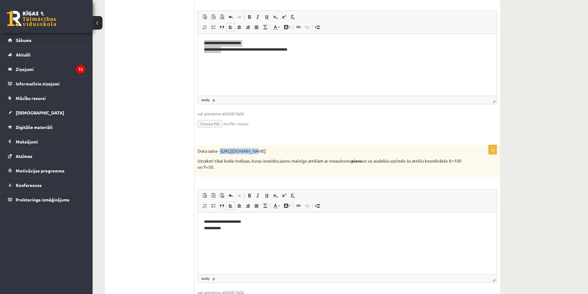
click at [249, 154] on p "Dota saite - https://clipart4school.com/wp-content/uploads/2018/03/free-milk-cl…" at bounding box center [332, 151] width 269 height 6
click at [221, 150] on p "Dota saite - https://clipart4school.com/wp-content/uploads/2018/03/free-milk-cl…" at bounding box center [332, 151] width 269 height 6
drag, startPoint x: 221, startPoint y: 150, endPoint x: 407, endPoint y: 147, distance: 186.6
click at [325, 147] on div "Dota saite - https://clipart4school.com/wp-content/uploads/2018/03/free-milk-cl…" at bounding box center [348, 161] width 306 height 32
click at [236, 230] on p "**********" at bounding box center [347, 225] width 287 height 13
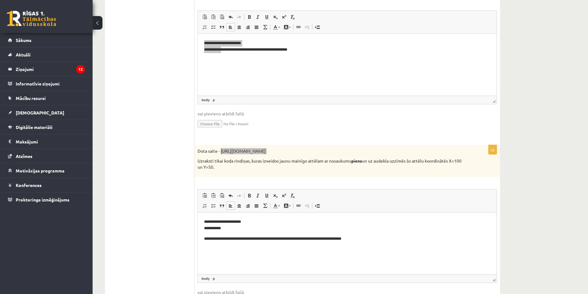
click at [204, 239] on html "**********" at bounding box center [347, 231] width 299 height 36
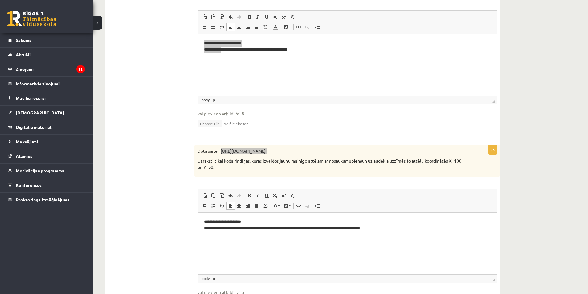
click at [224, 236] on html "**********" at bounding box center [347, 225] width 299 height 25
click at [325, 229] on p "**********" at bounding box center [347, 225] width 287 height 13
click at [235, 239] on p "Bagātinātā teksta redaktors, wiswyg-editor-user-answer-47434015856700" at bounding box center [347, 239] width 287 height 6
click at [263, 238] on p "**********" at bounding box center [347, 239] width 287 height 6
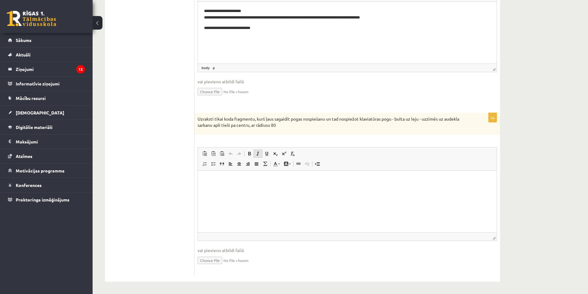
scroll to position [397, 0]
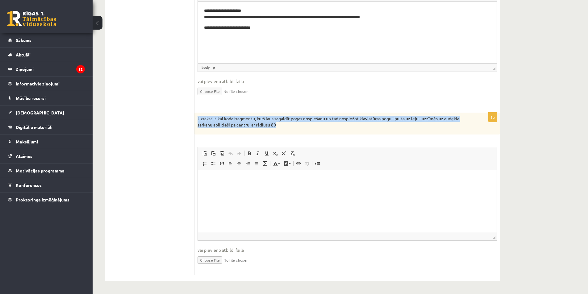
drag, startPoint x: 197, startPoint y: 120, endPoint x: 278, endPoint y: 127, distance: 80.6
click at [278, 127] on div "Uzraksti tikai koda fragmentu, kurš ļaus sagaidīt pogas nospiešanu un tad nospi…" at bounding box center [348, 124] width 306 height 22
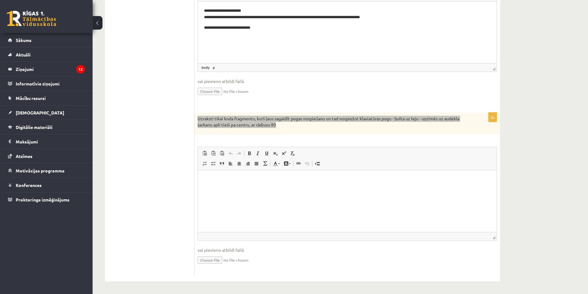
click at [241, 189] on html at bounding box center [347, 180] width 299 height 19
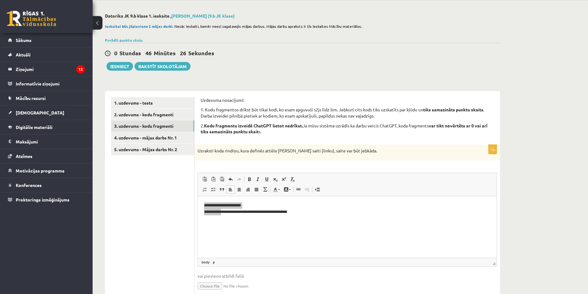
scroll to position [0, 0]
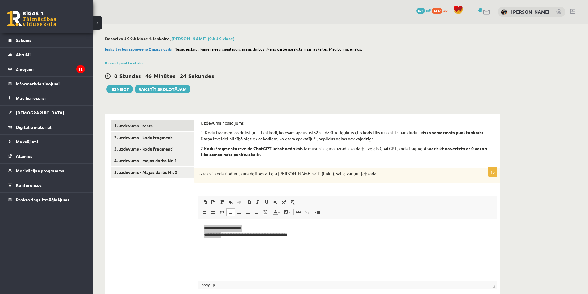
click at [156, 129] on link "1. uzdevums - tests" at bounding box center [152, 125] width 83 height 11
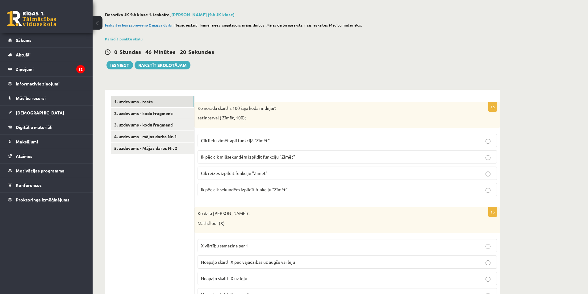
scroll to position [0, 0]
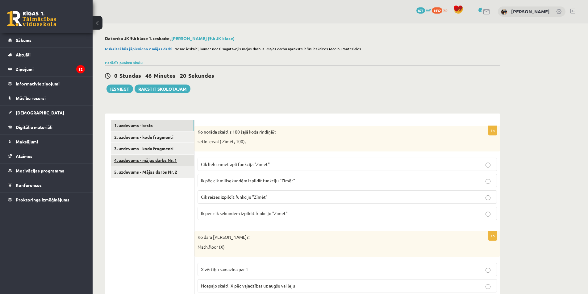
click at [143, 159] on link "4. uzdevums - mājas darbs Nr. 1" at bounding box center [152, 160] width 83 height 11
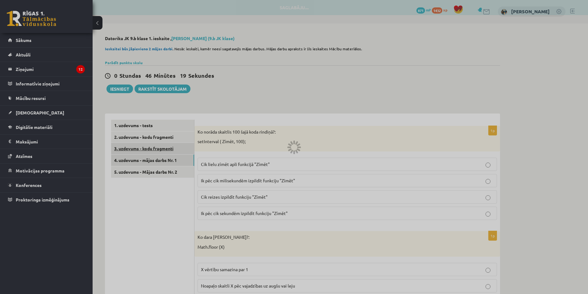
scroll to position [0, 0]
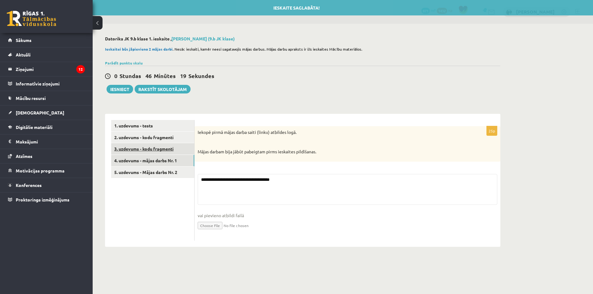
click at [146, 146] on link "3. uzdevums - kodu fragmenti" at bounding box center [152, 148] width 83 height 11
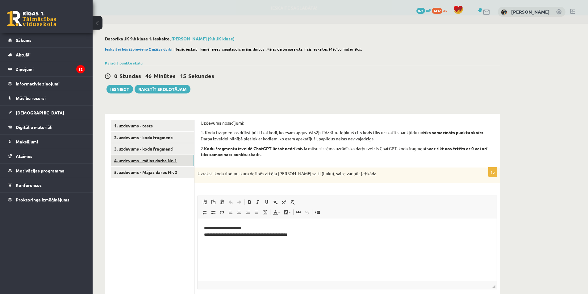
click at [167, 163] on link "4. uzdevums - mājas darbs Nr. 1" at bounding box center [152, 160] width 83 height 11
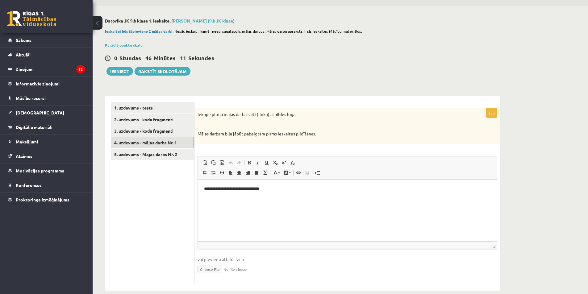
scroll to position [27, 0]
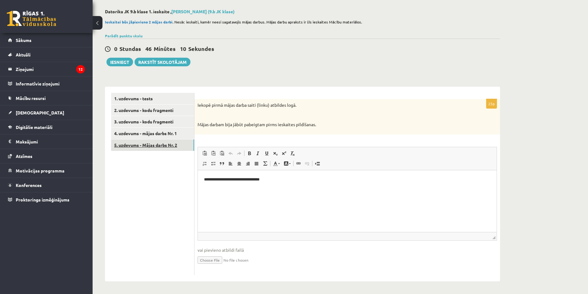
click at [145, 145] on link "5. uzdevums - Mājas darbs Nr. 2" at bounding box center [152, 145] width 83 height 11
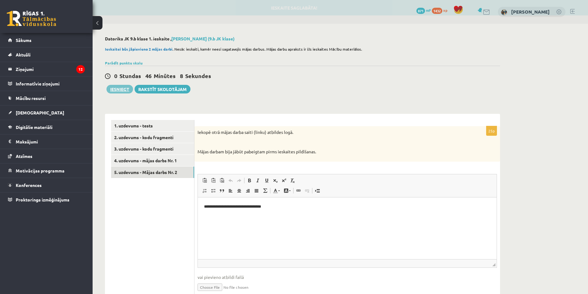
scroll to position [0, 0]
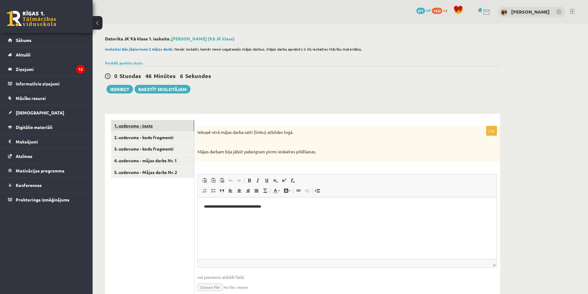
click at [126, 127] on link "1. uzdevums - tests" at bounding box center [152, 125] width 83 height 11
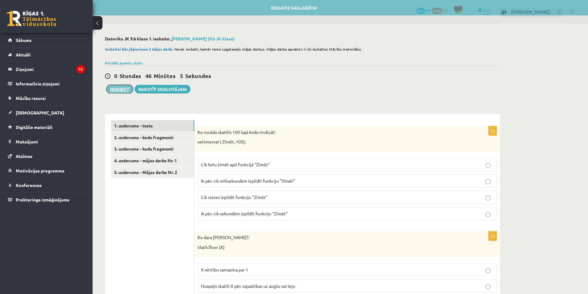
click at [122, 92] on button "Iesniegt" at bounding box center [120, 89] width 27 height 9
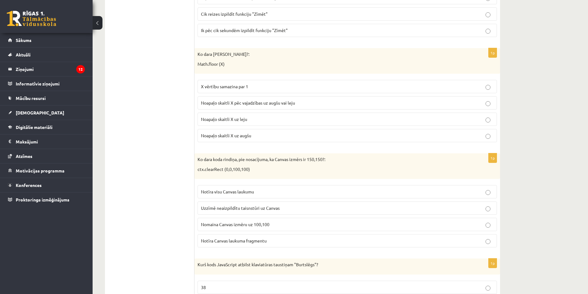
scroll to position [62, 0]
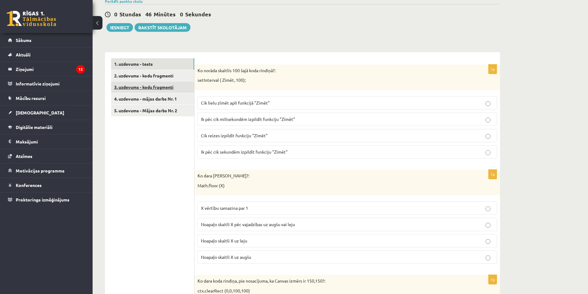
click at [139, 90] on link "3. uzdevums - kodu fragmenti" at bounding box center [152, 87] width 83 height 11
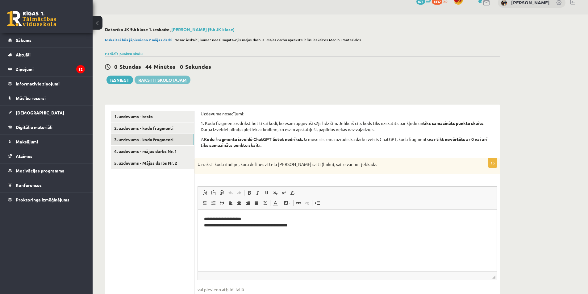
scroll to position [0, 0]
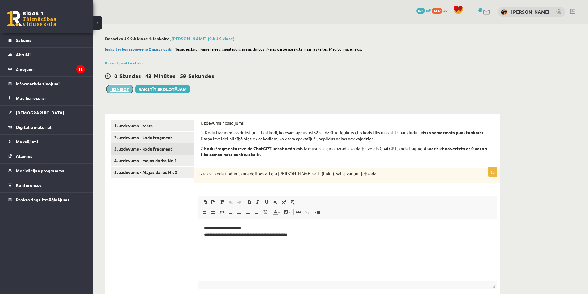
click at [123, 90] on button "Iesniegt" at bounding box center [120, 89] width 27 height 9
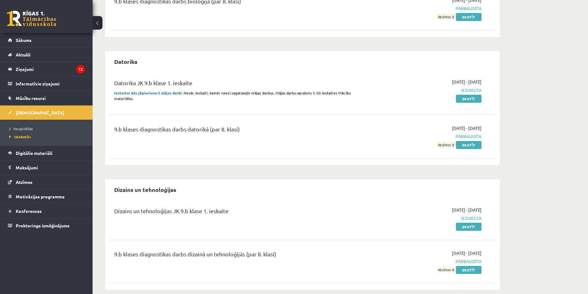
scroll to position [285, 0]
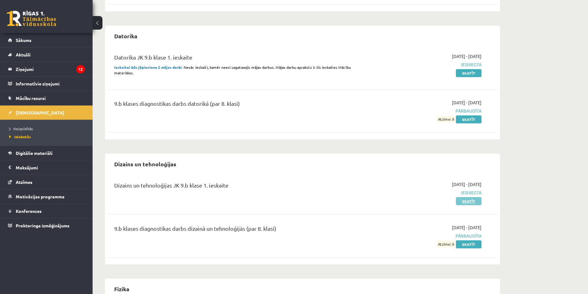
click at [465, 202] on link "Skatīt" at bounding box center [469, 201] width 26 height 8
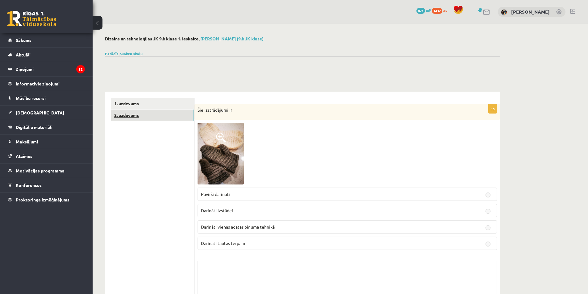
click at [171, 117] on link "2. uzdevums" at bounding box center [152, 115] width 83 height 11
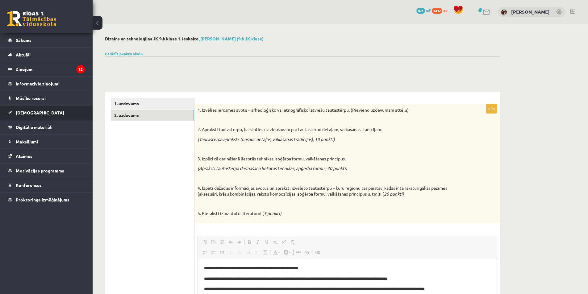
click at [37, 116] on link "[DEMOGRAPHIC_DATA]" at bounding box center [46, 113] width 77 height 14
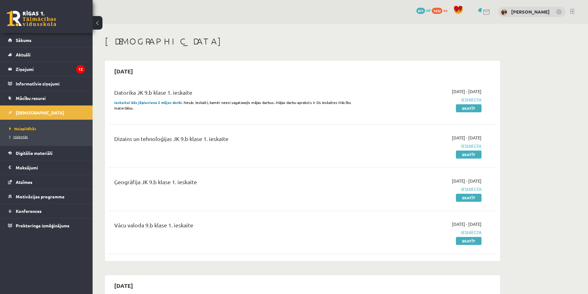
click at [26, 137] on span "Izlabotās" at bounding box center [18, 136] width 19 height 5
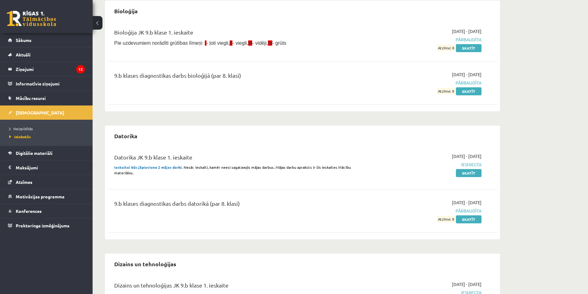
scroll to position [247, 0]
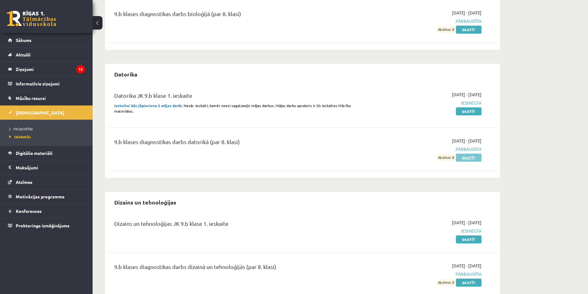
click at [470, 158] on link "Skatīt" at bounding box center [469, 158] width 26 height 8
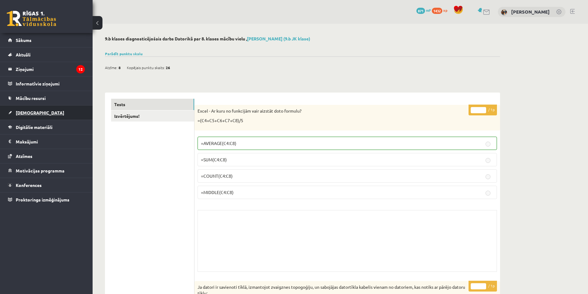
click at [27, 107] on link "[DEMOGRAPHIC_DATA]" at bounding box center [46, 113] width 77 height 14
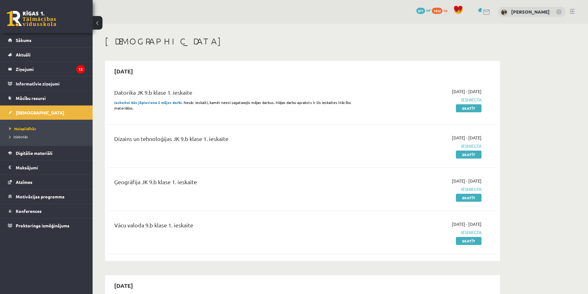
click at [23, 136] on span "Izlabotās" at bounding box center [18, 136] width 19 height 5
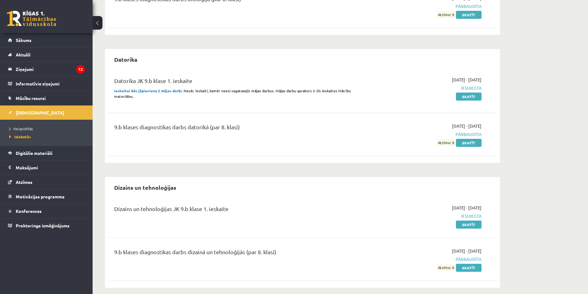
scroll to position [247, 0]
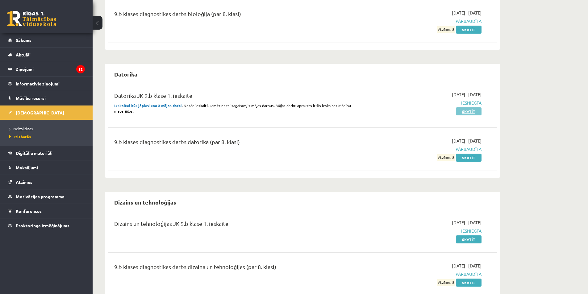
click at [469, 108] on link "Skatīt" at bounding box center [469, 111] width 26 height 8
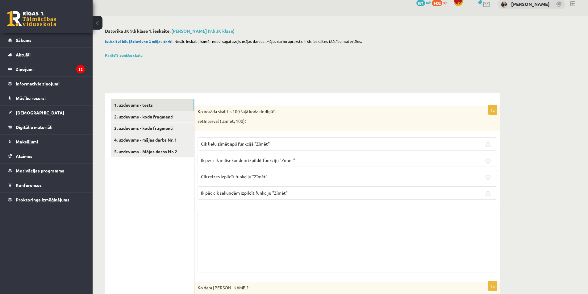
scroll to position [31, 0]
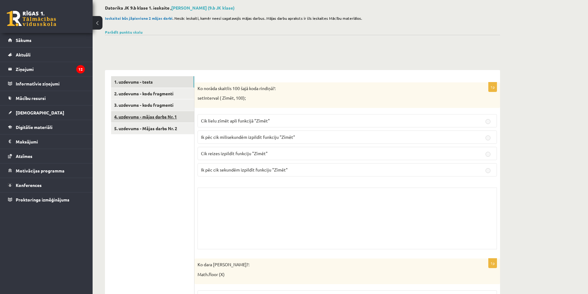
click at [170, 115] on link "4. uzdevums - mājas darbs Nr. 1" at bounding box center [152, 116] width 83 height 11
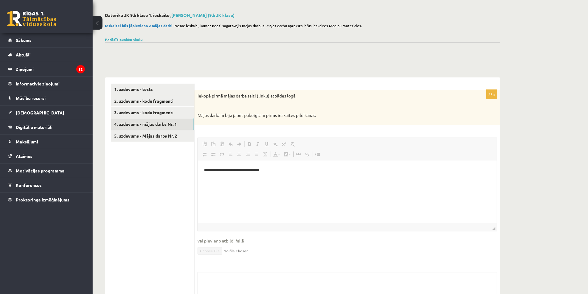
scroll to position [0, 0]
click at [153, 139] on link "5. uzdevums - Mājas darbs Nr. 2" at bounding box center [152, 135] width 83 height 11
click at [155, 124] on link "4. uzdevums - mājas darbs Nr. 1" at bounding box center [152, 124] width 83 height 11
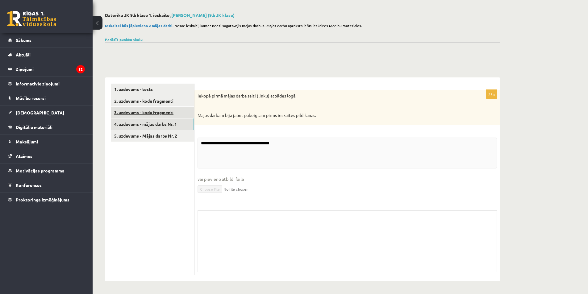
click at [150, 112] on link "3. uzdevums - kodu fragmenti" at bounding box center [152, 112] width 83 height 11
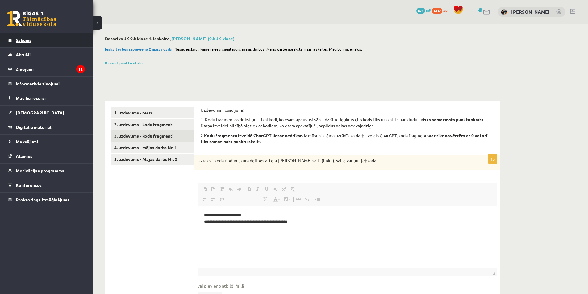
click at [27, 37] on link "Sākums" at bounding box center [46, 40] width 77 height 14
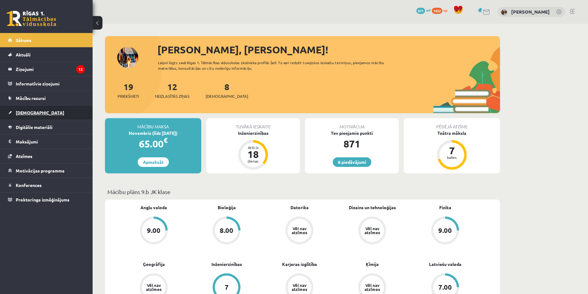
click at [34, 111] on span "[DEMOGRAPHIC_DATA]" at bounding box center [40, 113] width 48 height 6
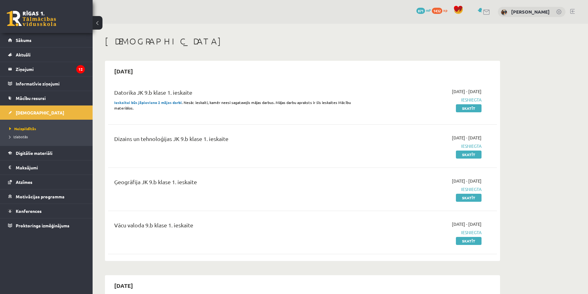
click at [19, 136] on span "Izlabotās" at bounding box center [18, 136] width 19 height 5
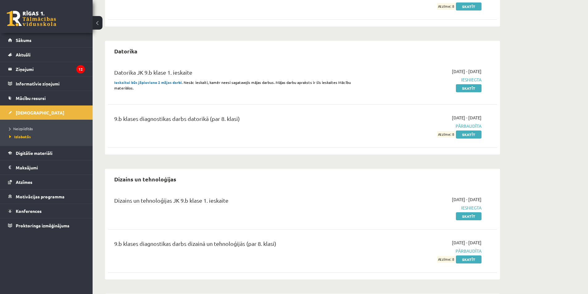
scroll to position [247, 0]
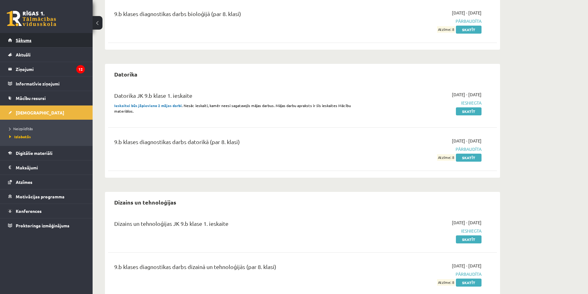
click at [26, 41] on span "Sākums" at bounding box center [24, 40] width 16 height 6
